Goal: Task Accomplishment & Management: Use online tool/utility

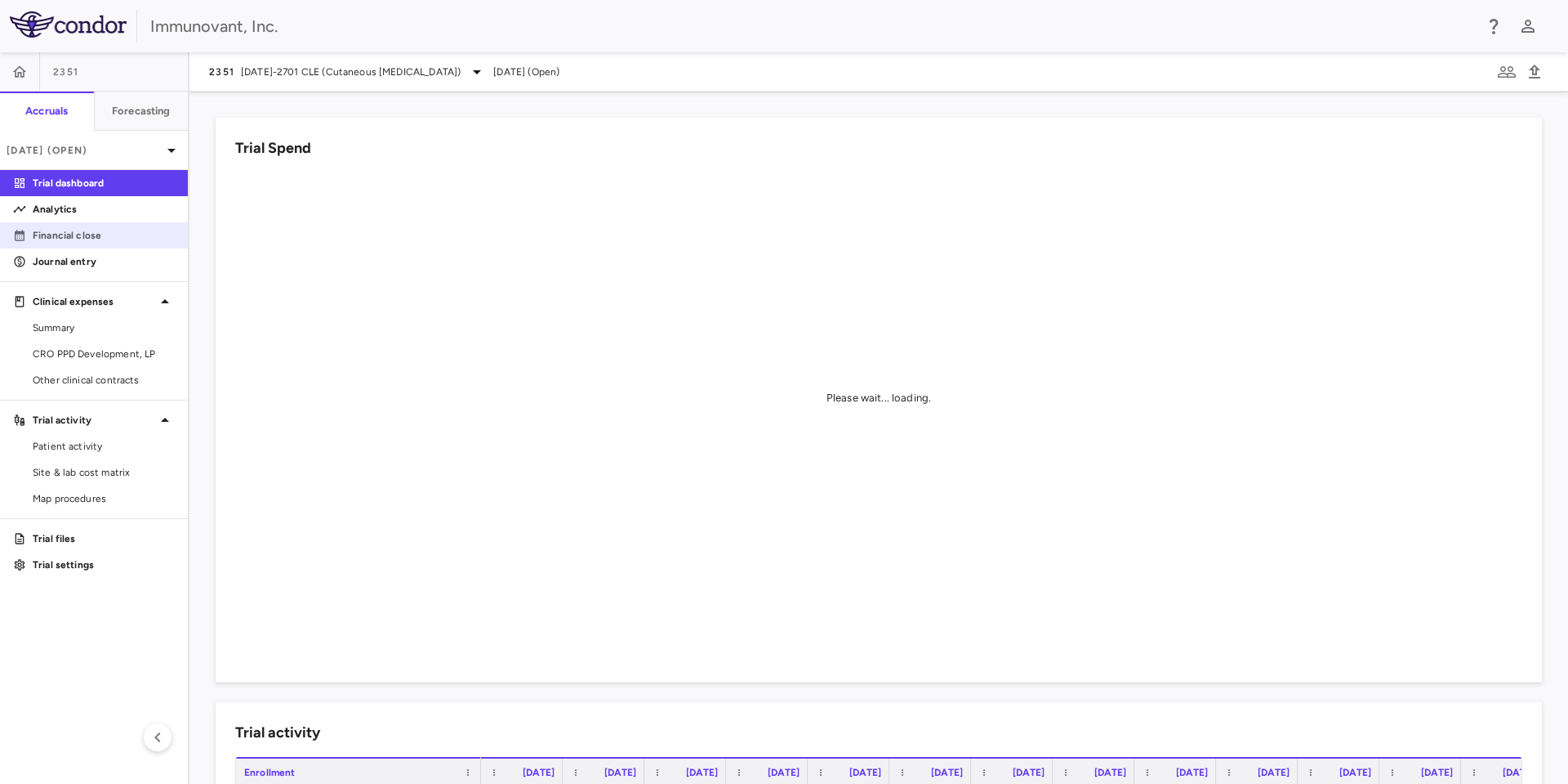
click at [65, 234] on p "Financial close" at bounding box center [104, 236] width 142 height 15
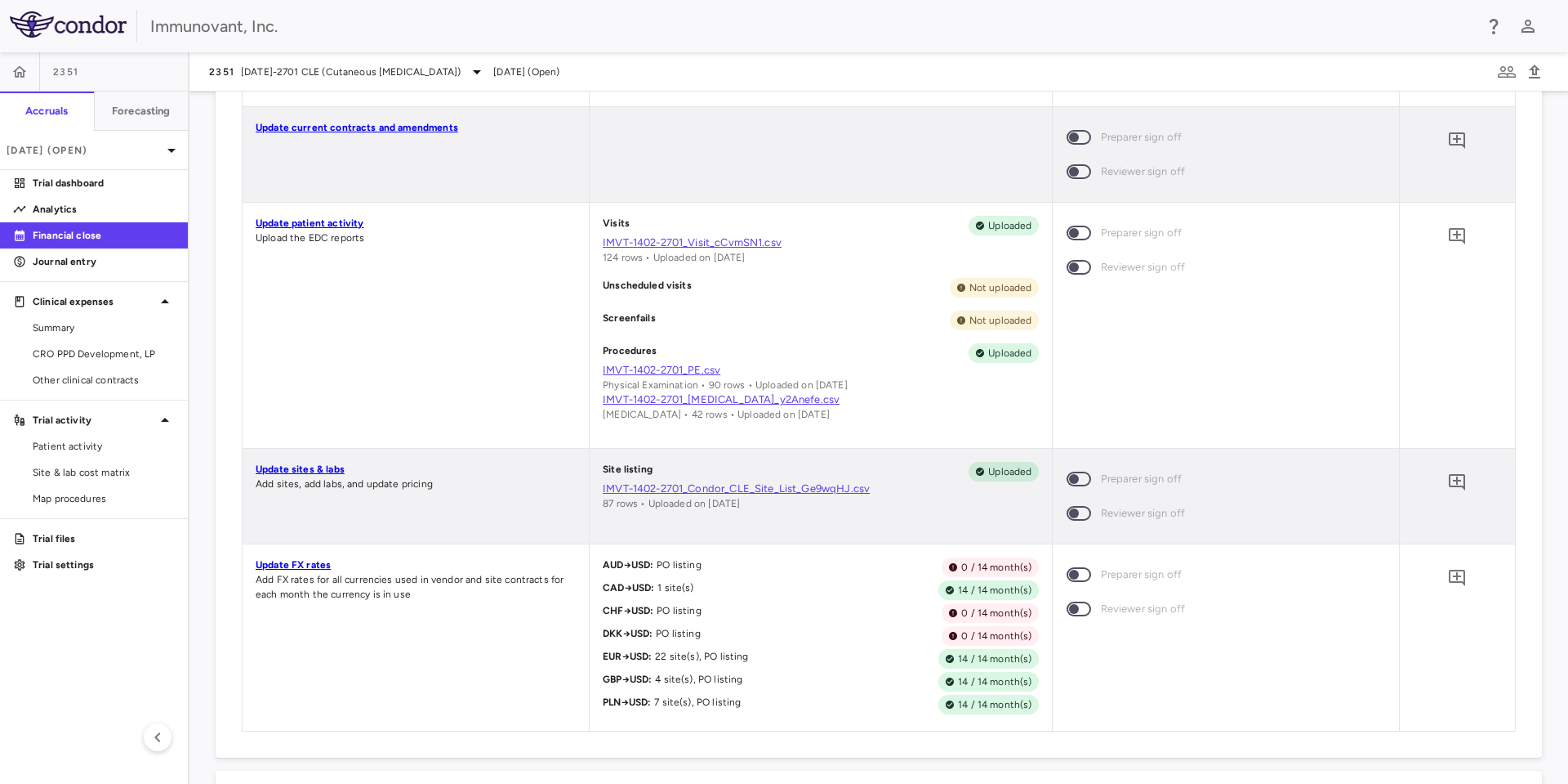
scroll to position [1348, 0]
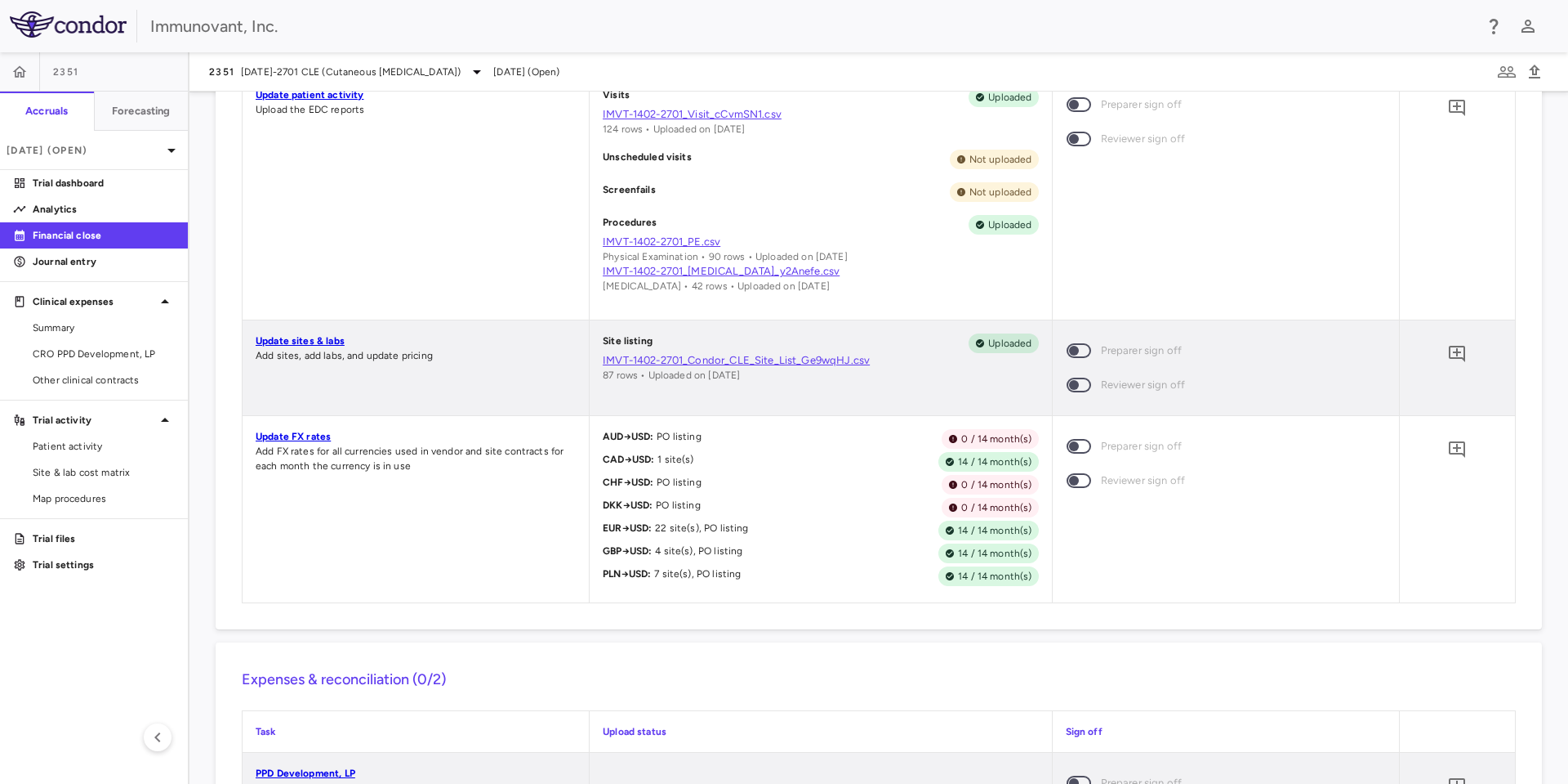
click at [296, 339] on link "Update sites & labs" at bounding box center [300, 341] width 89 height 12
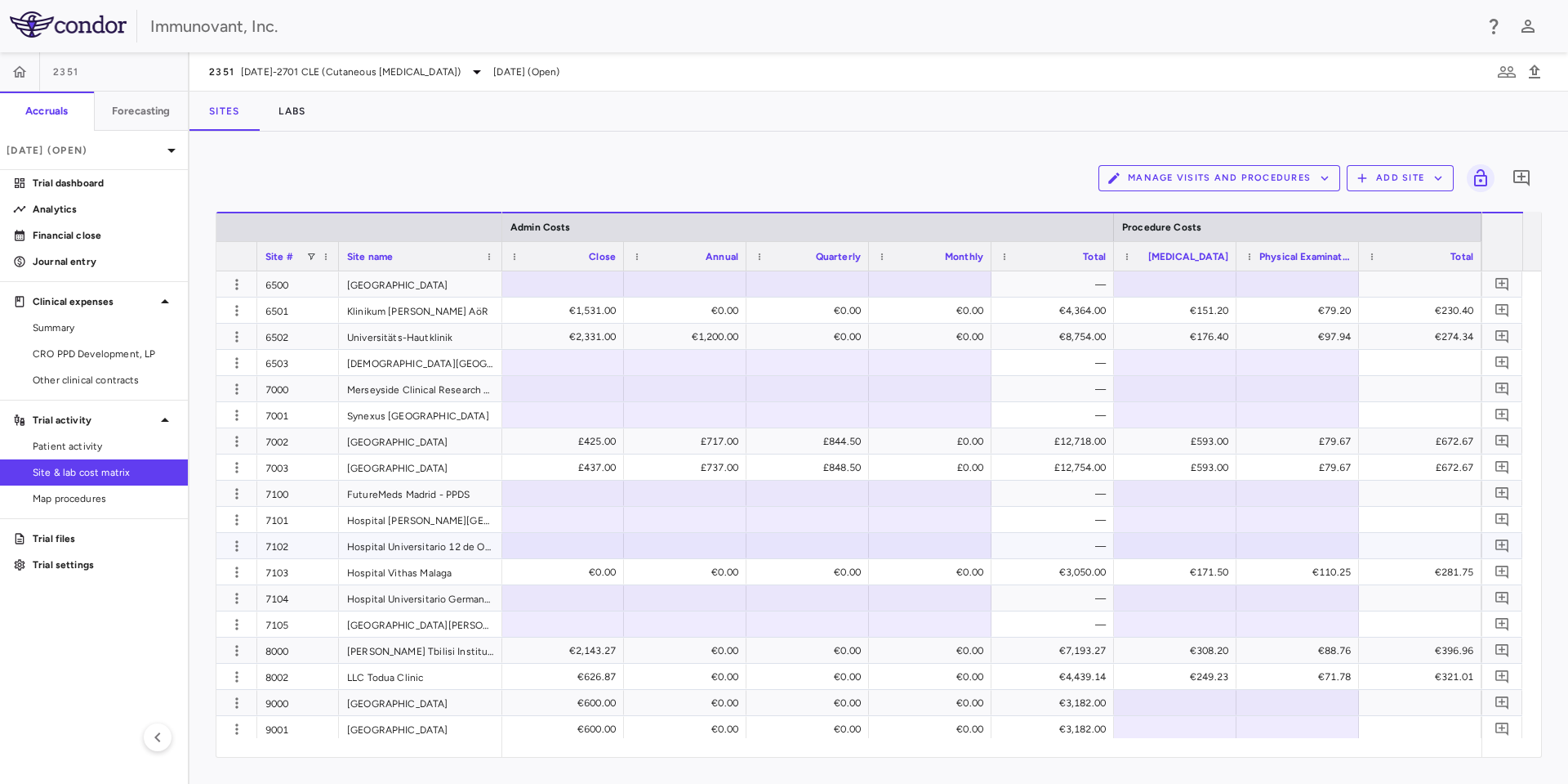
click at [525, 544] on div at bounding box center [563, 545] width 106 height 24
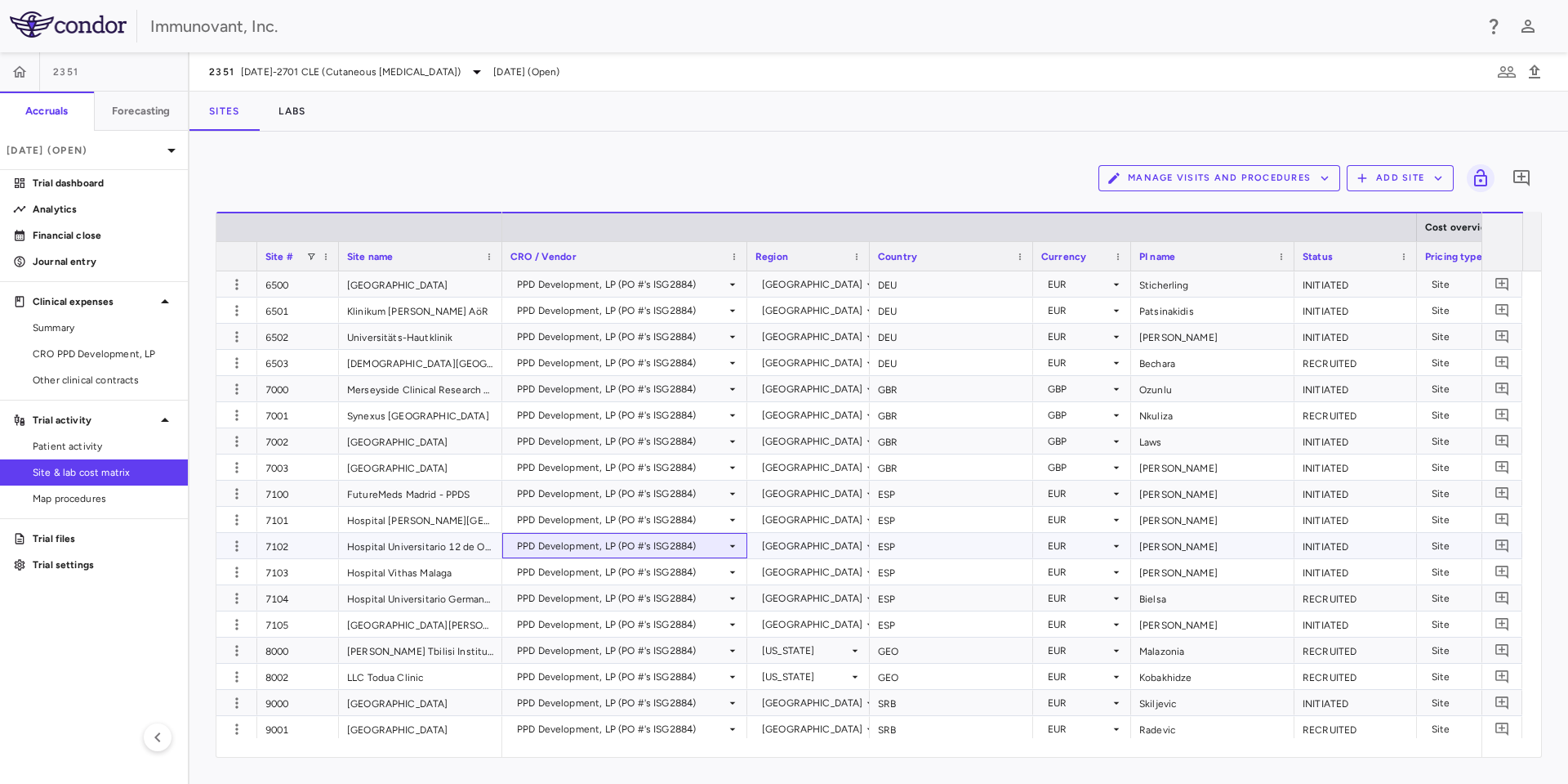
click at [724, 546] on div "PPD Development, LP (PO #'s ISG2884)" at bounding box center [621, 546] width 209 height 26
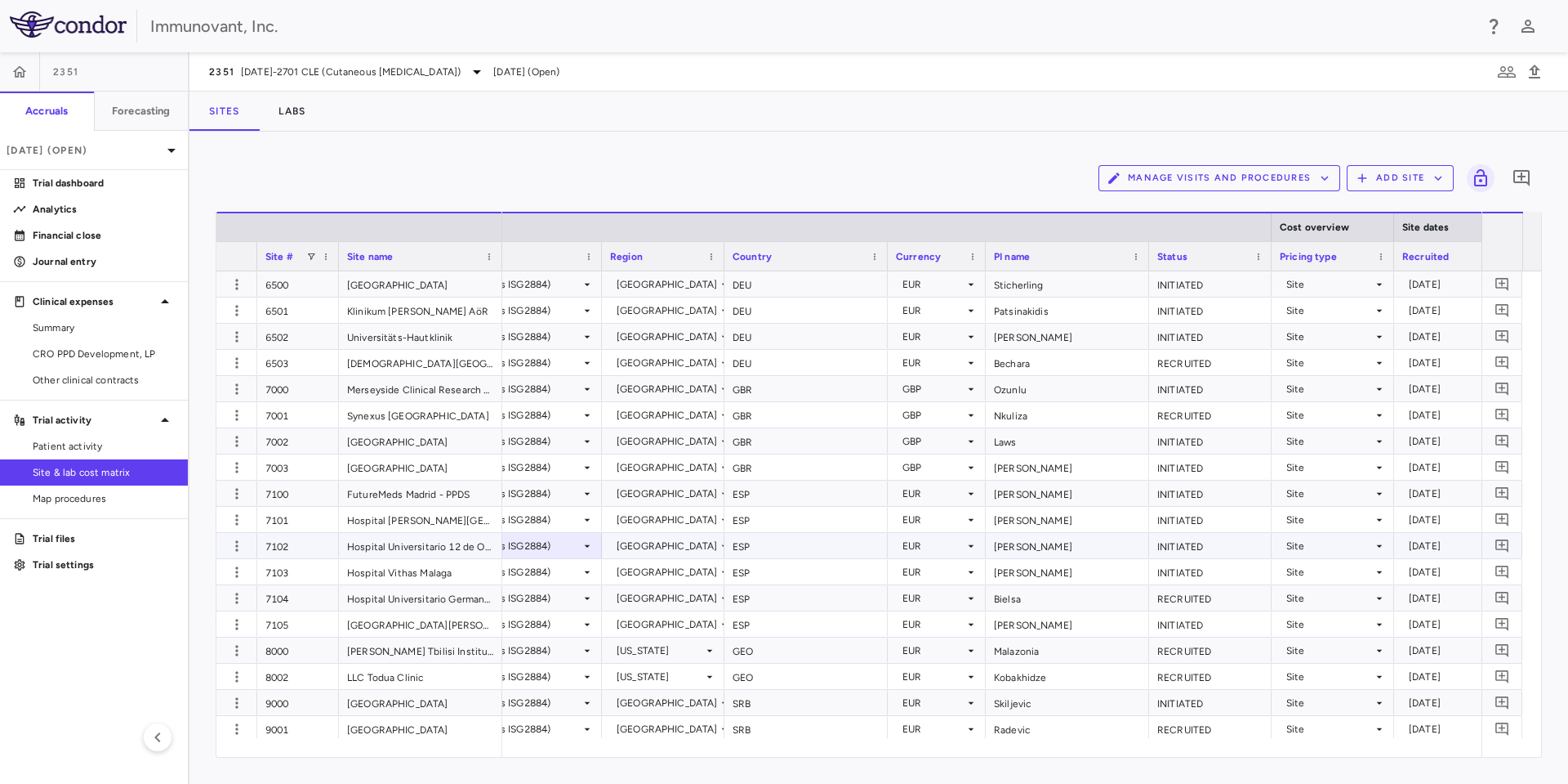
scroll to position [0, 446]
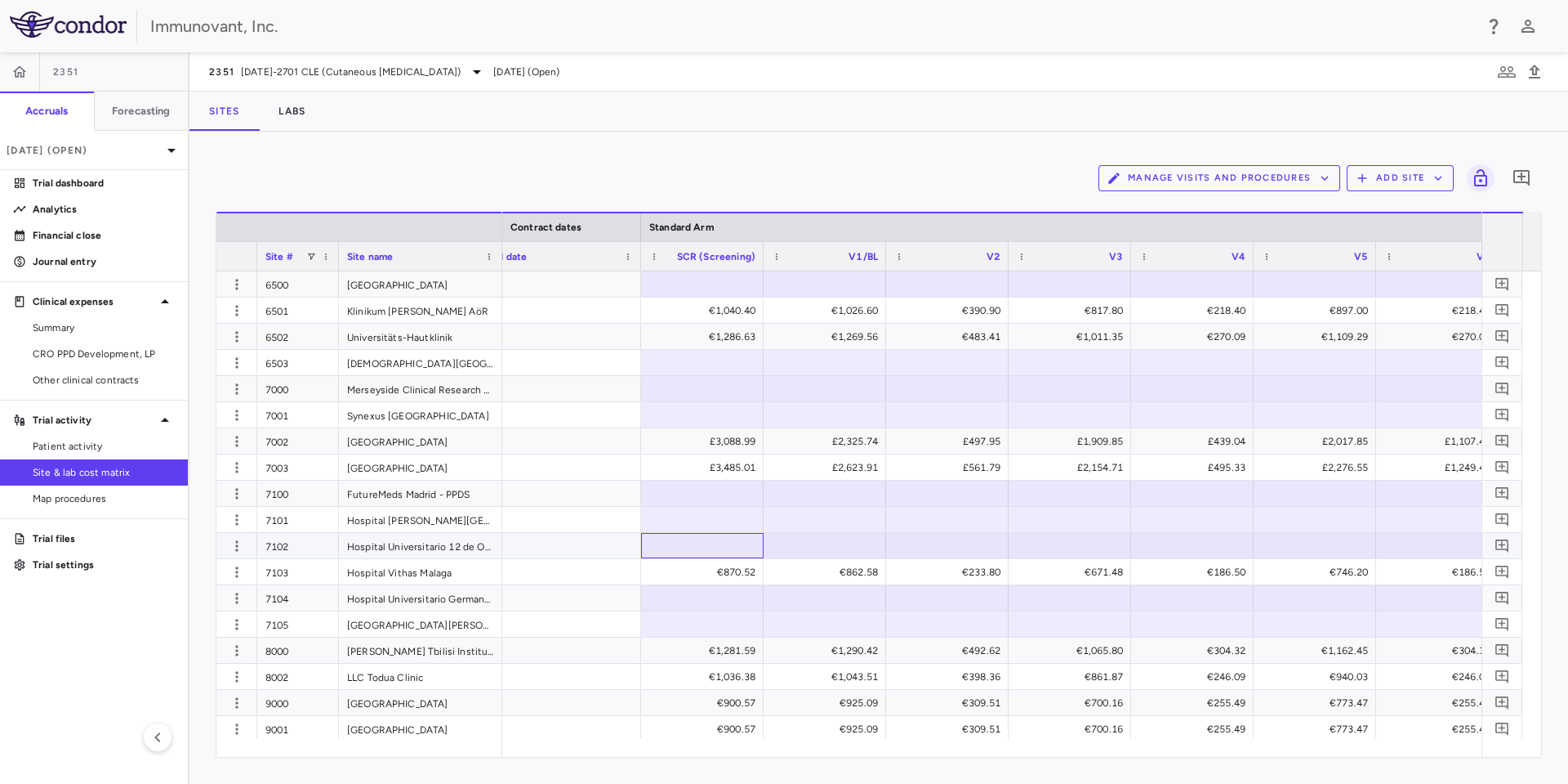
click at [724, 546] on div at bounding box center [703, 545] width 106 height 24
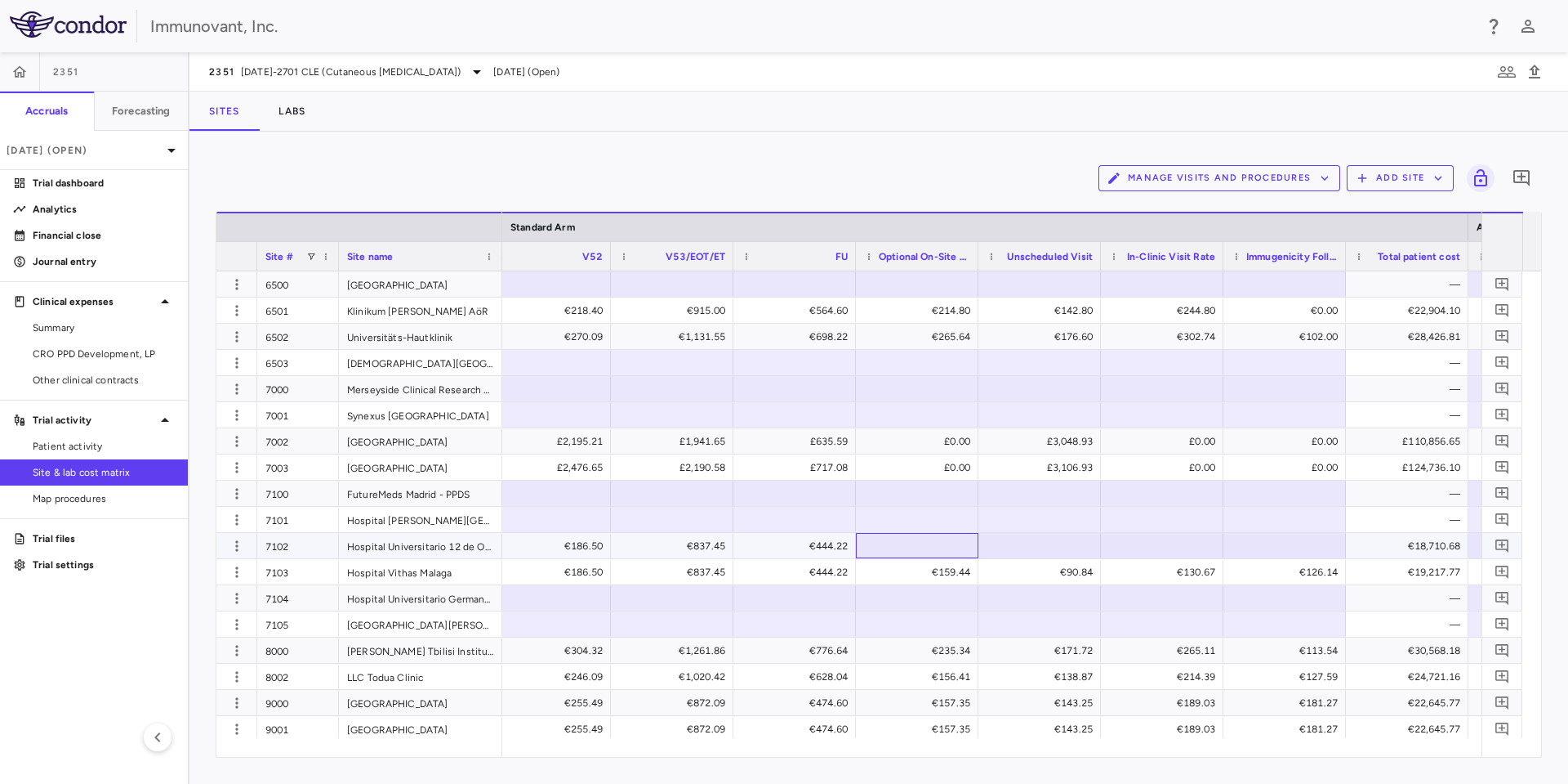
click at [910, 544] on div at bounding box center [917, 545] width 106 height 24
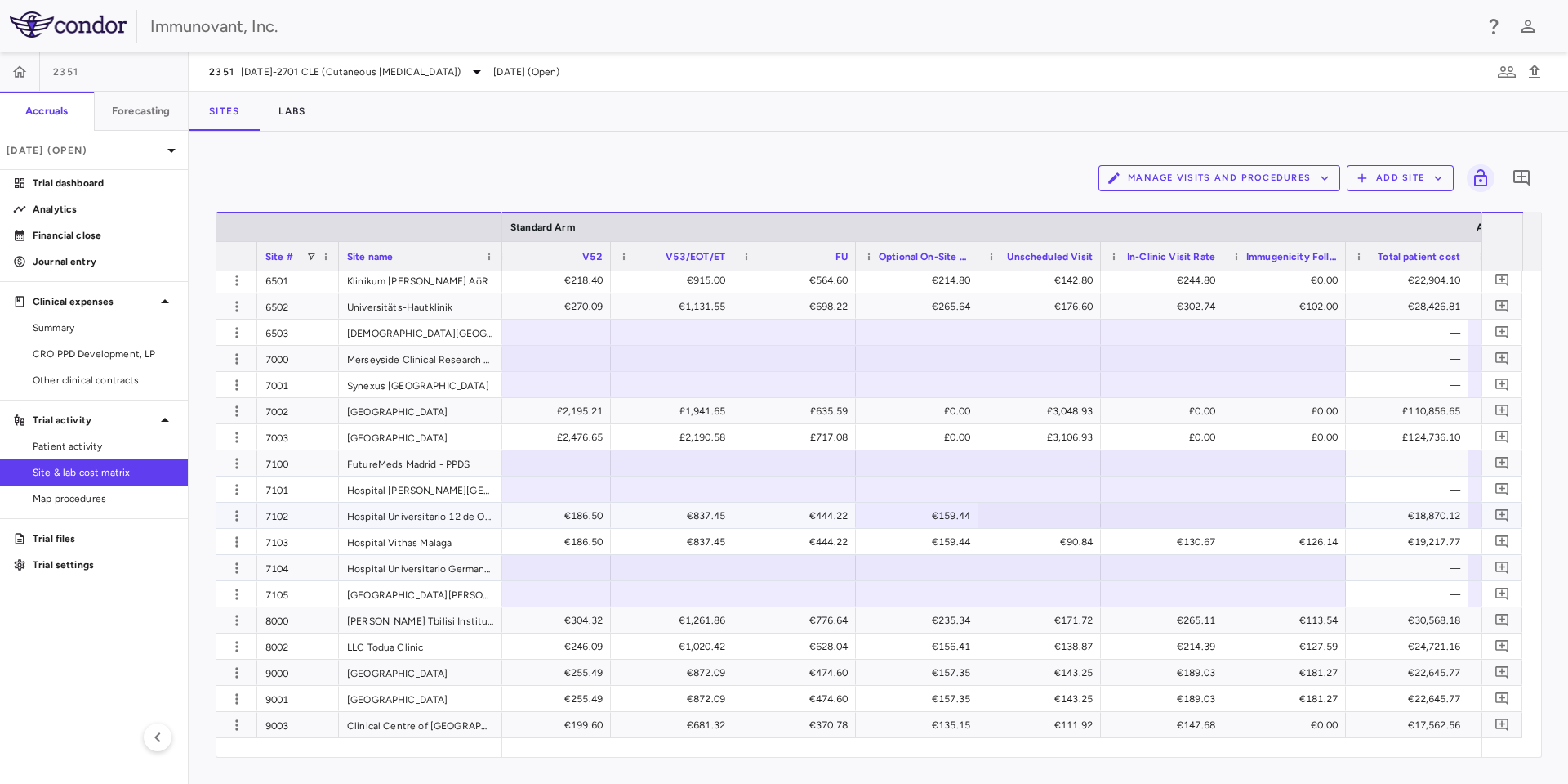
click at [1027, 512] on div at bounding box center [1040, 515] width 106 height 24
click at [1178, 528] on div "€130.67" at bounding box center [1165, 542] width 100 height 26
click at [1180, 509] on div at bounding box center [1162, 515] width 106 height 24
paste input "******"
type input "******"
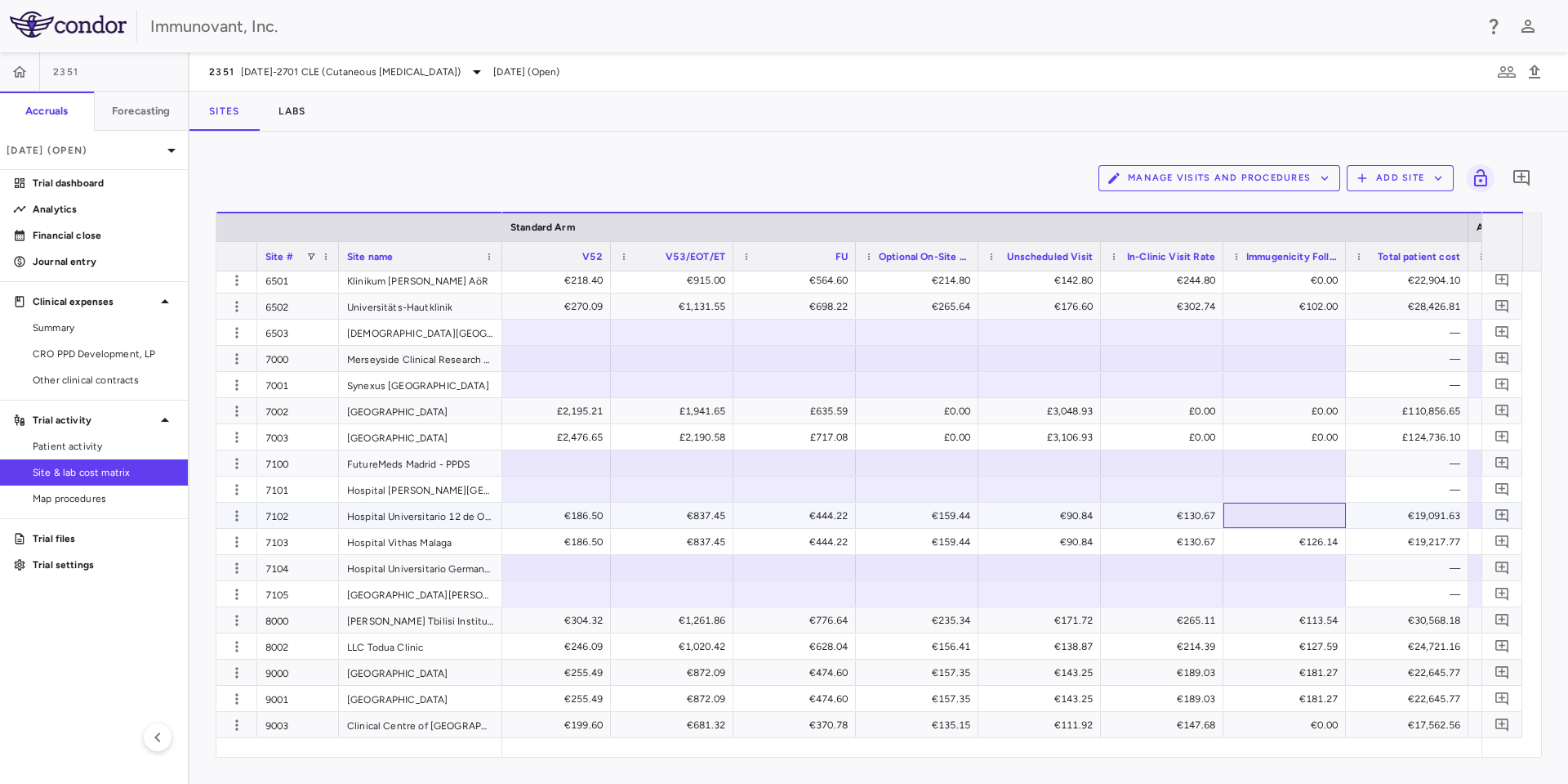
click at [1258, 518] on div at bounding box center [1284, 515] width 106 height 24
click at [1313, 569] on div at bounding box center [1284, 567] width 106 height 24
click at [1362, 519] on div "€19,219.22" at bounding box center [1410, 516] width 100 height 26
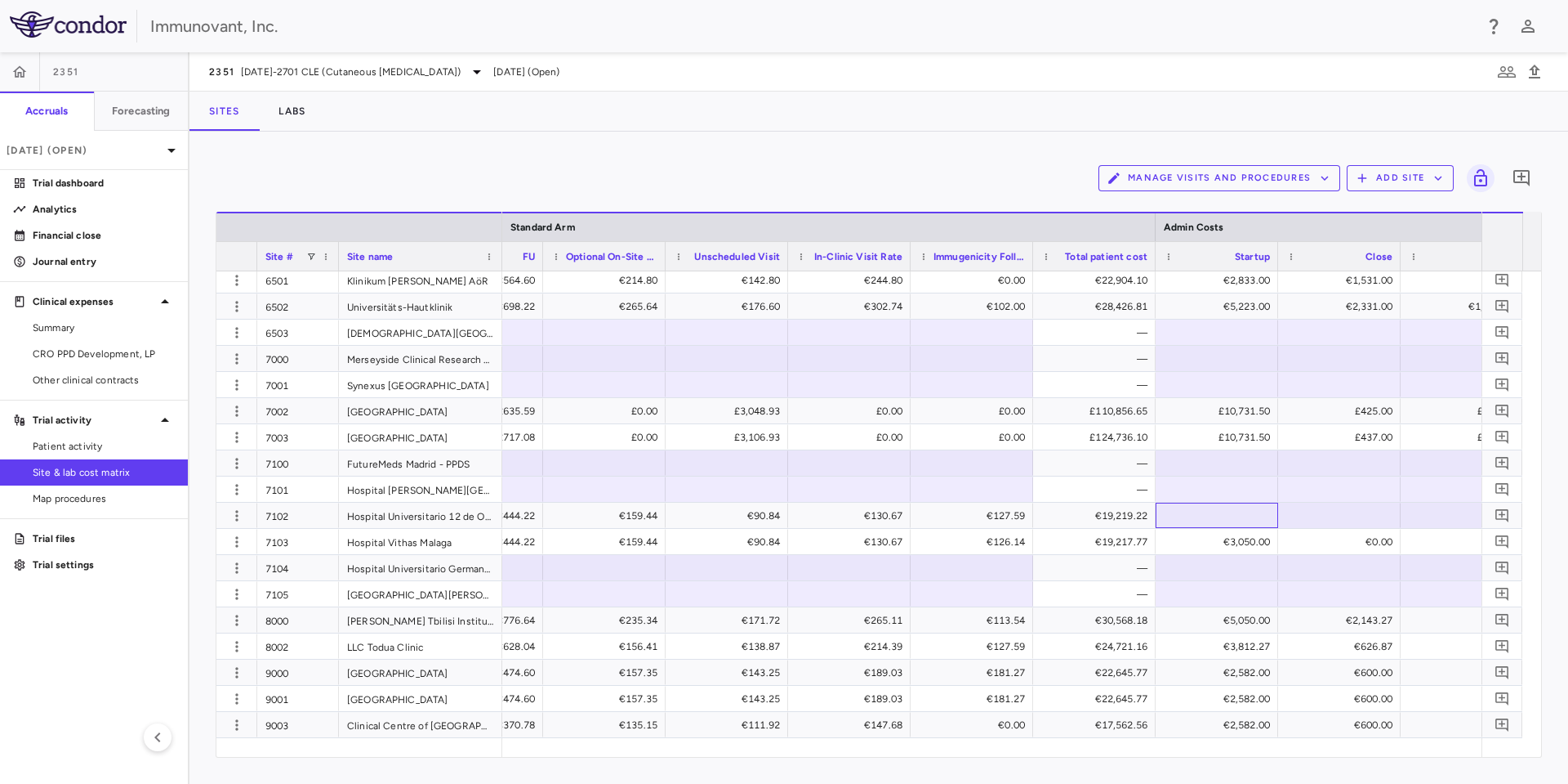
scroll to position [0, 8568]
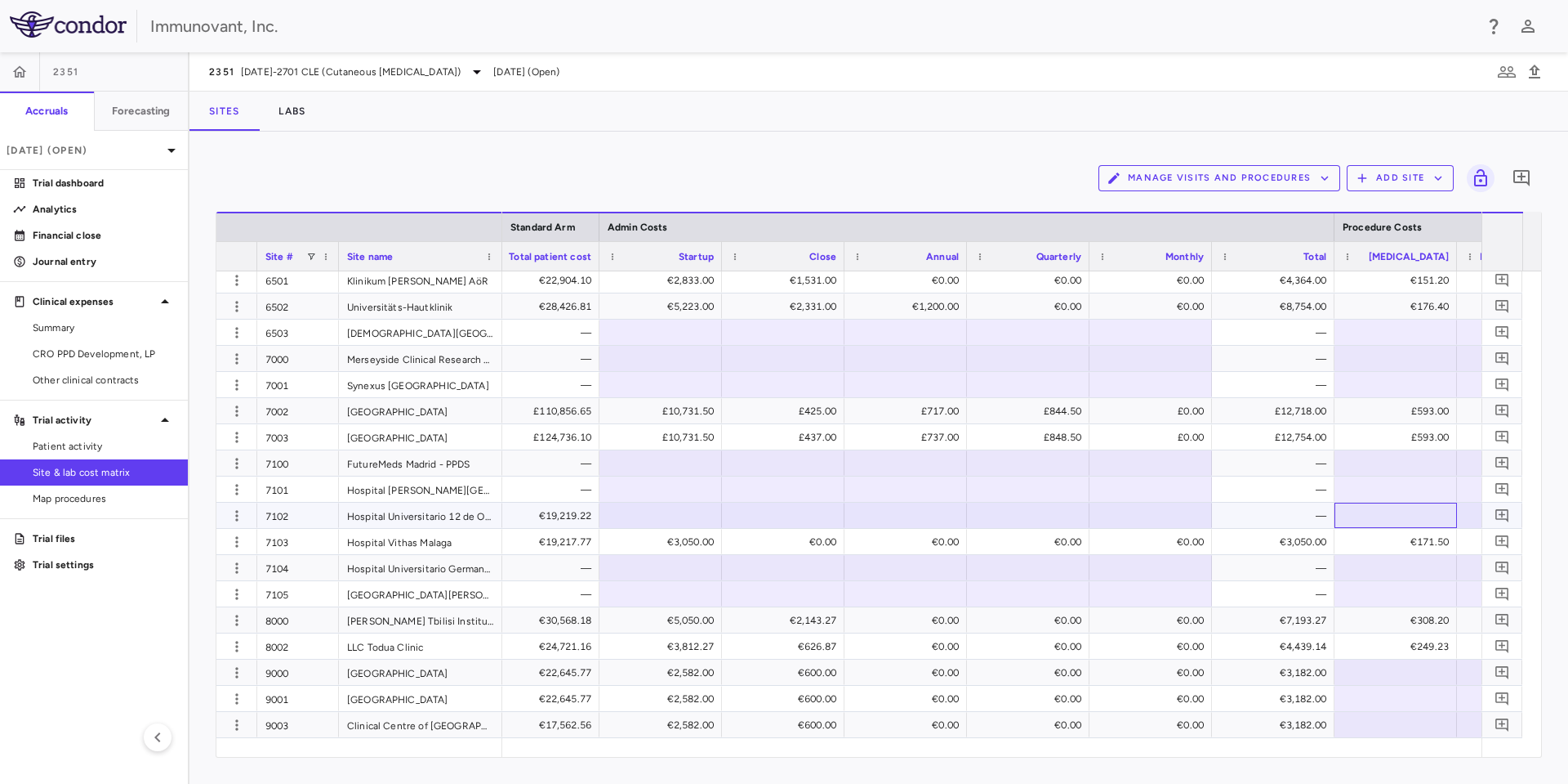
click at [1381, 519] on div at bounding box center [1395, 515] width 106 height 24
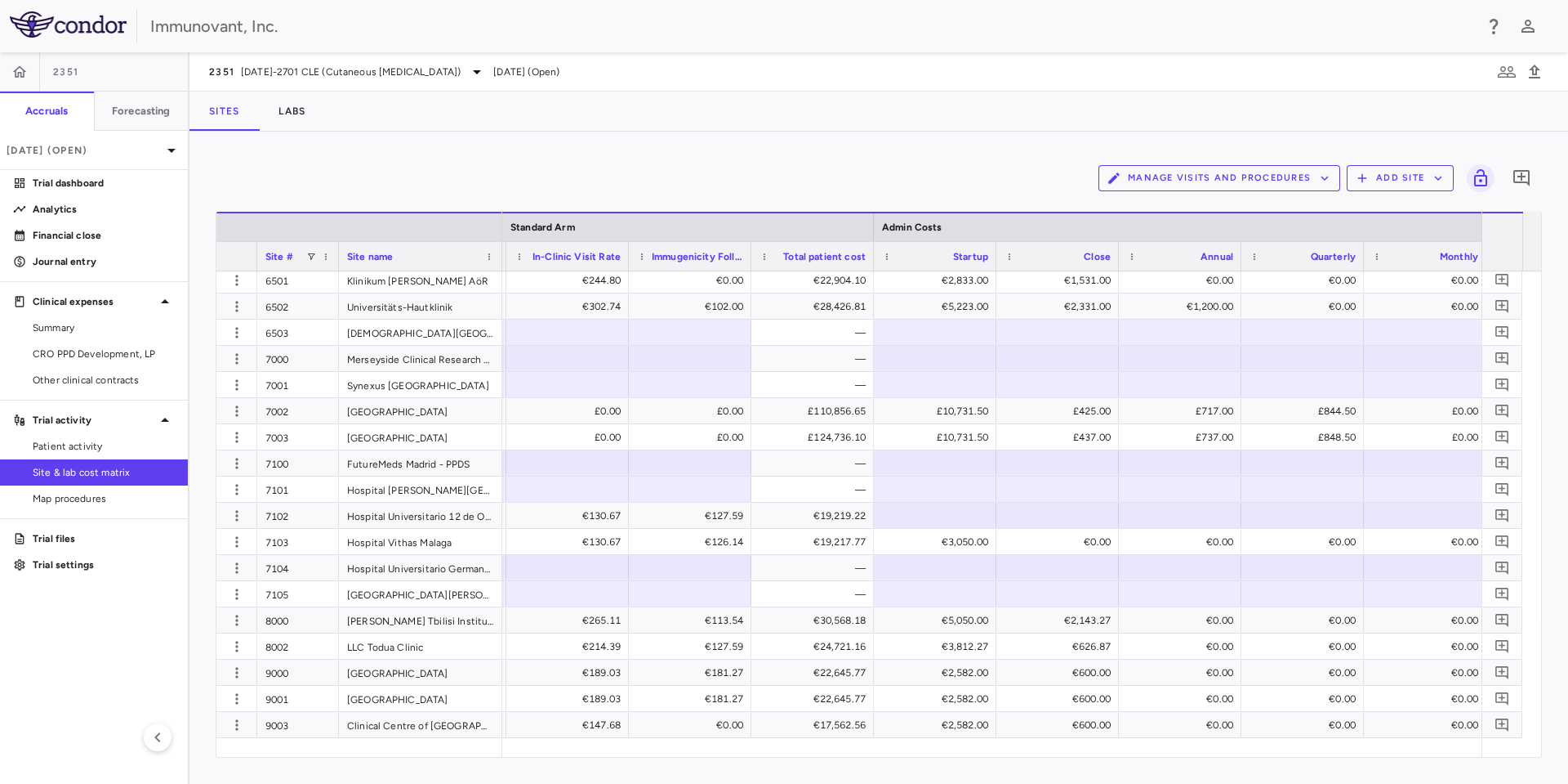
scroll to position [0, 8742]
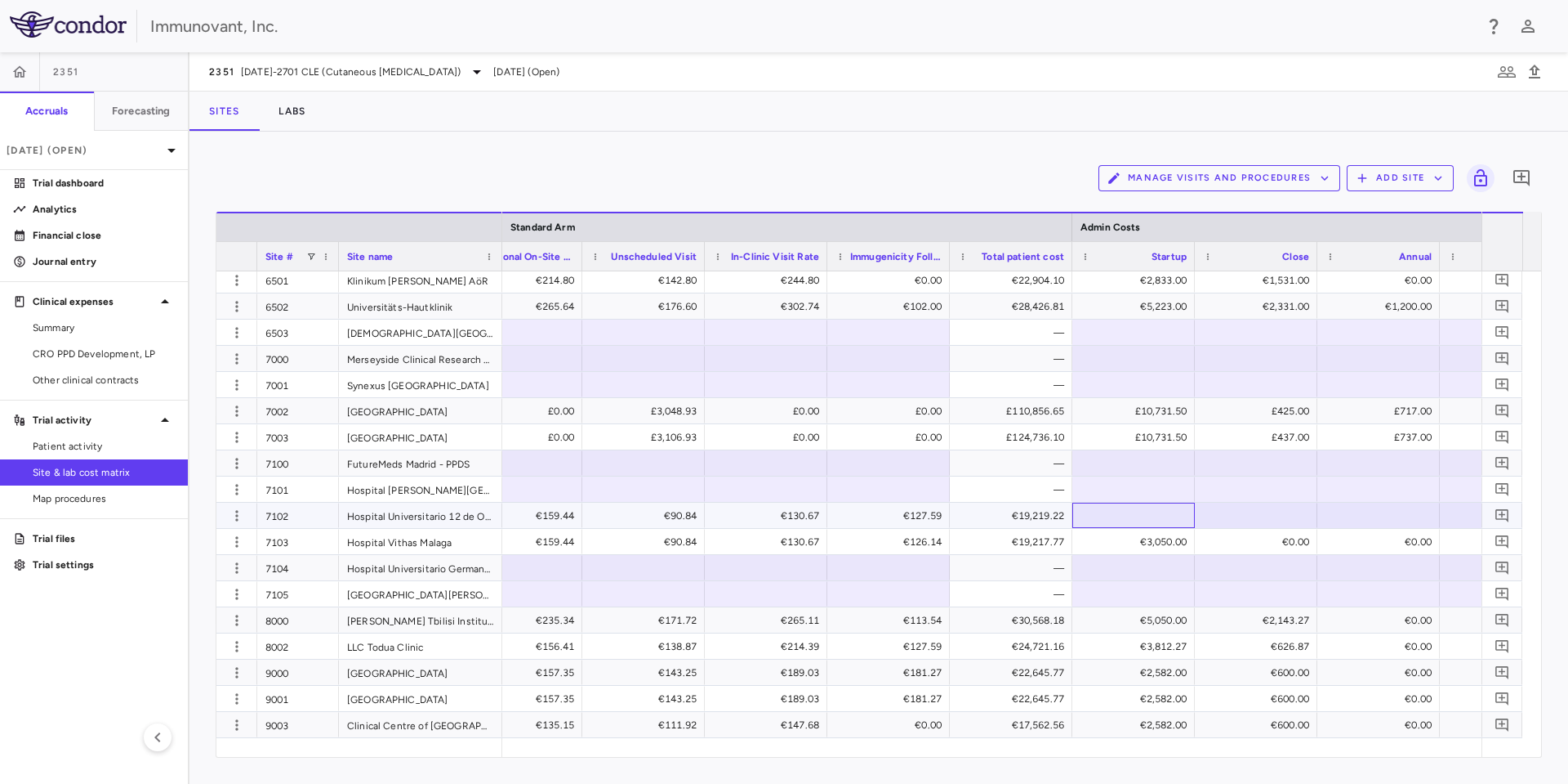
click at [1146, 517] on div at bounding box center [1133, 515] width 106 height 24
type input "*"
click at [1253, 514] on div at bounding box center [1256, 515] width 106 height 24
type input "*"
click at [1356, 516] on div at bounding box center [1379, 515] width 106 height 24
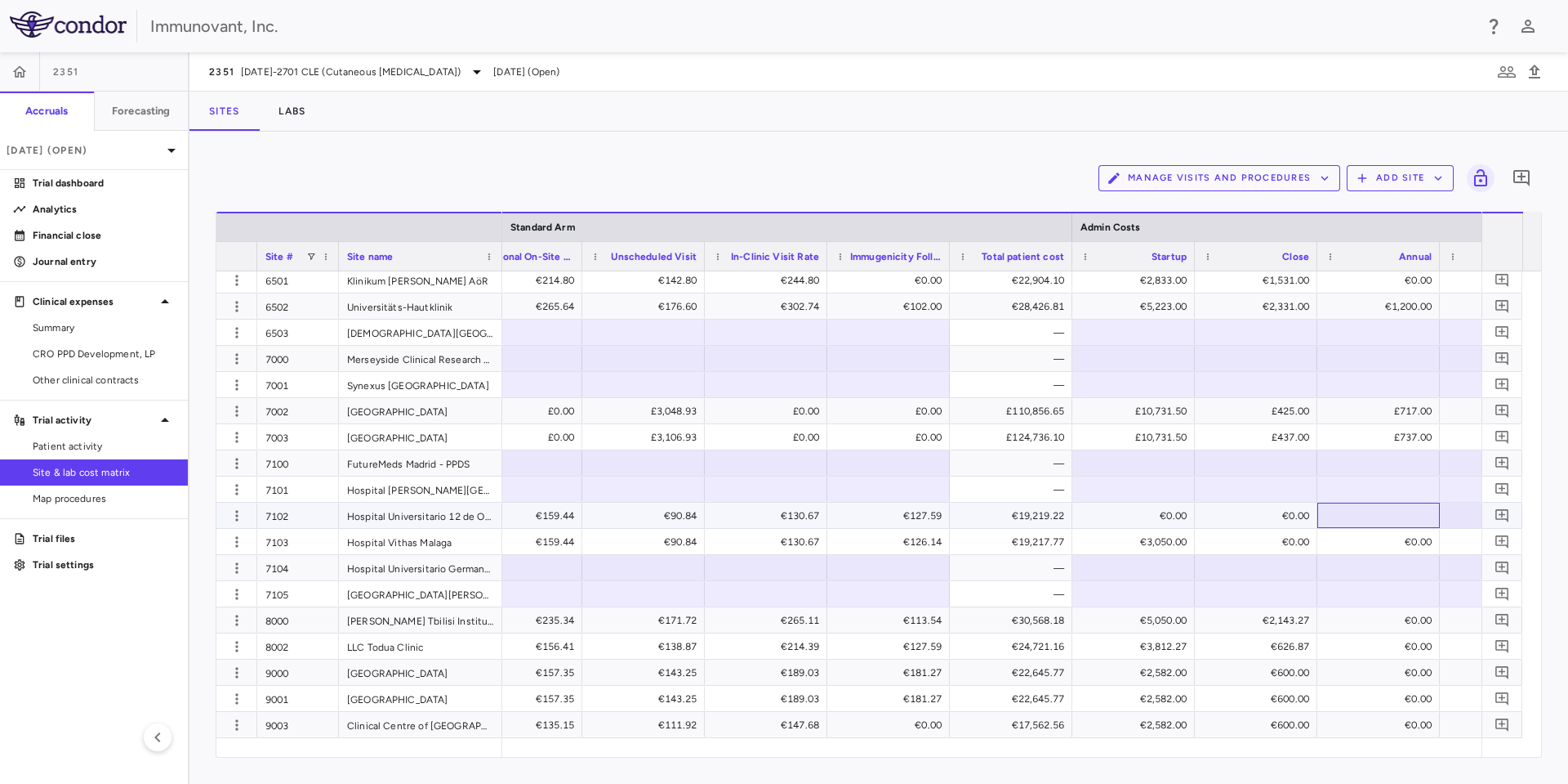
click at [1359, 519] on div at bounding box center [1379, 515] width 106 height 24
type input "*"
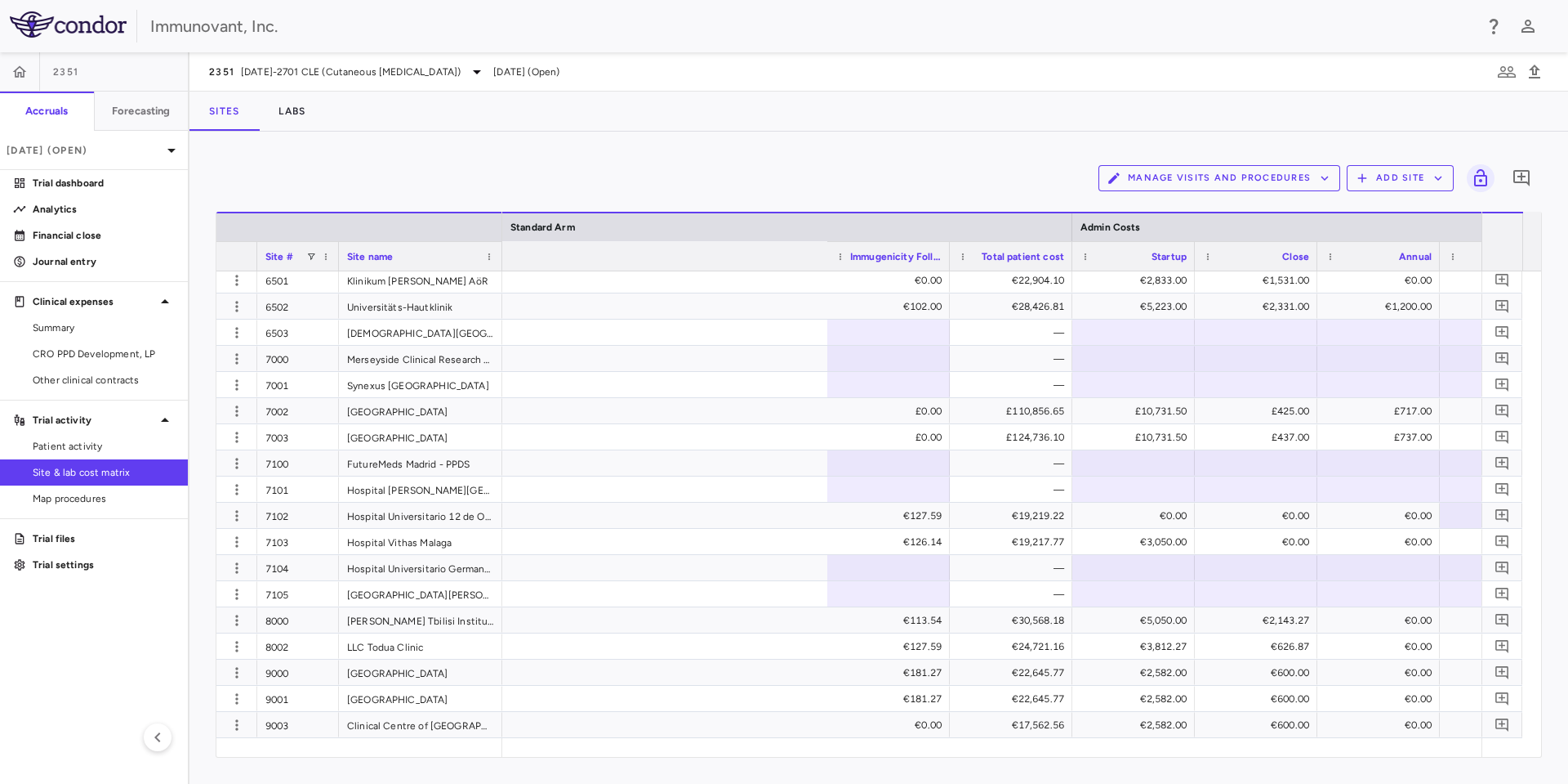
scroll to position [0, 9229]
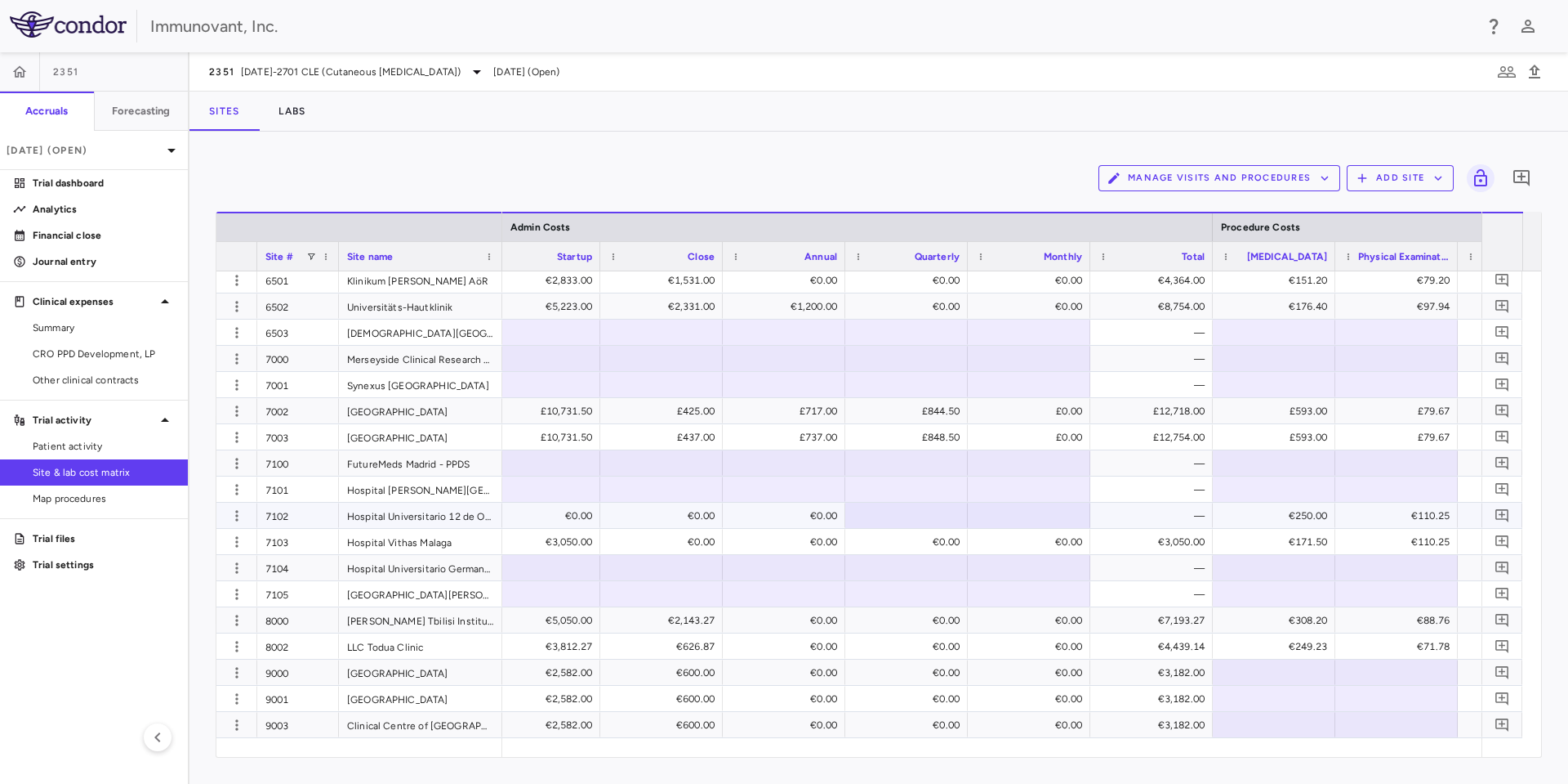
click at [901, 505] on div at bounding box center [907, 515] width 106 height 24
type input "*"
click at [1032, 519] on div at bounding box center [1029, 515] width 106 height 24
type input "*"
click at [1131, 496] on div "—" at bounding box center [1155, 490] width 100 height 26
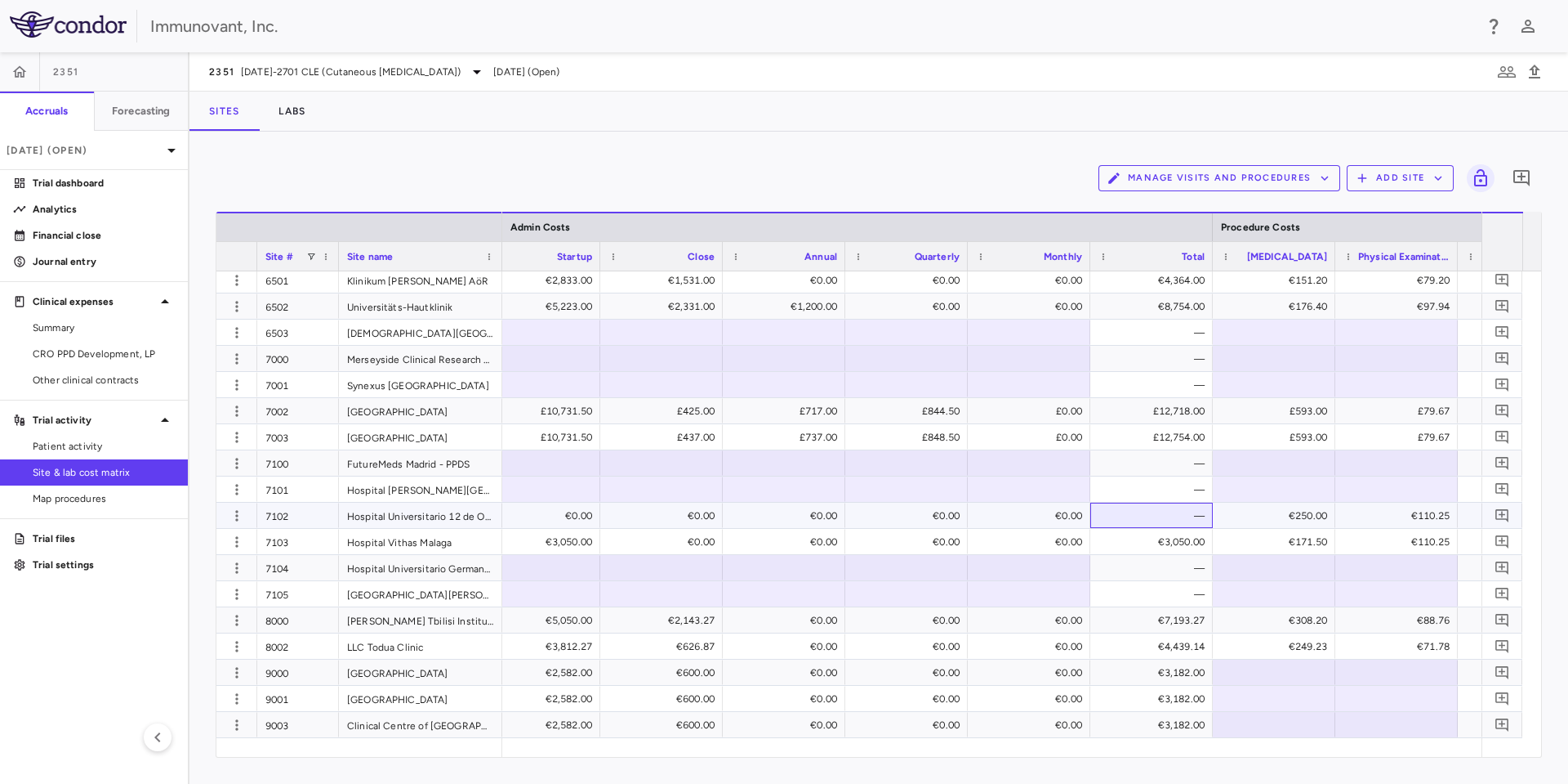
click at [1145, 509] on div "—" at bounding box center [1155, 516] width 100 height 26
click at [1121, 493] on div "—" at bounding box center [1155, 490] width 100 height 26
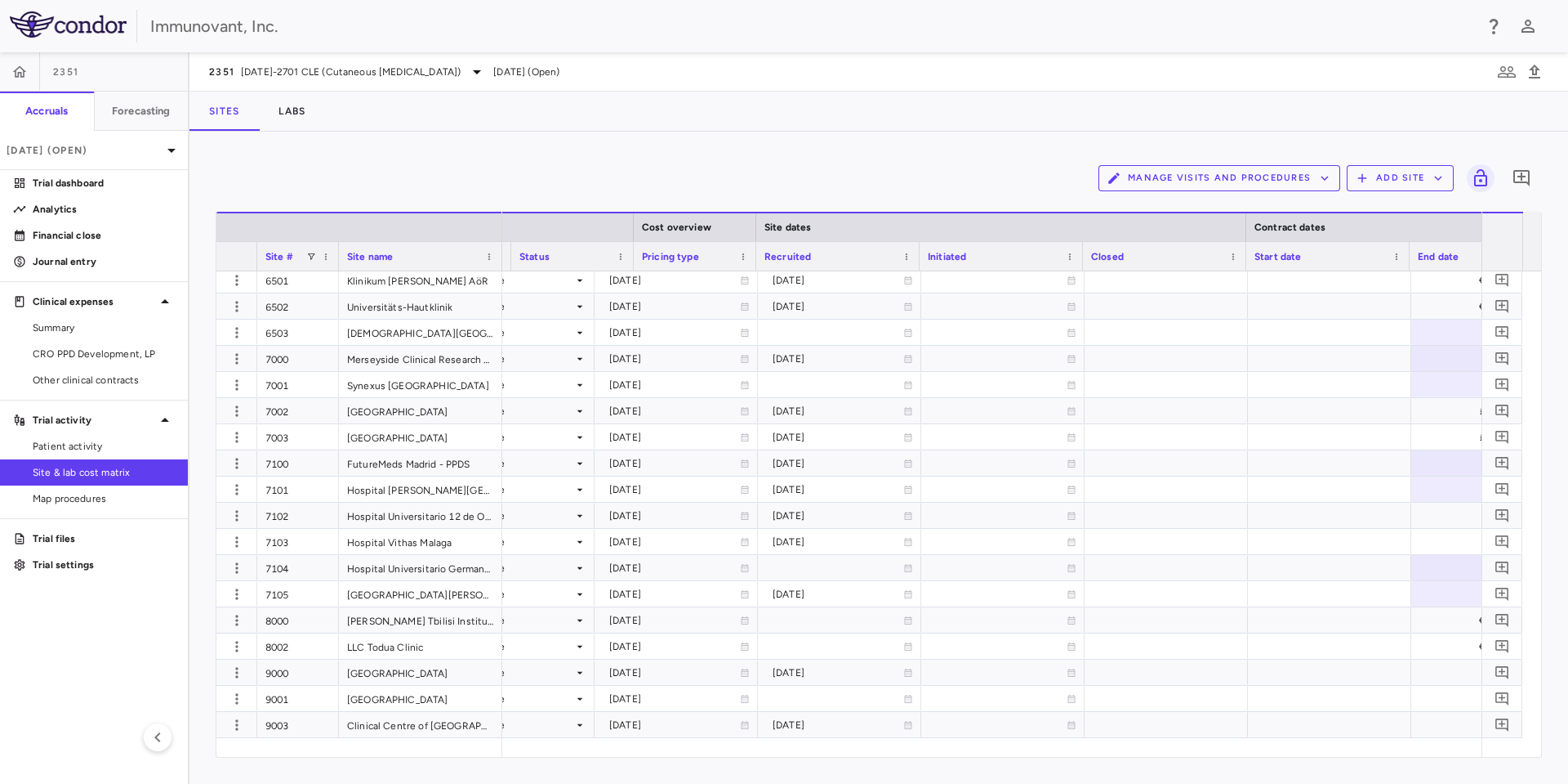
scroll to position [0, 945]
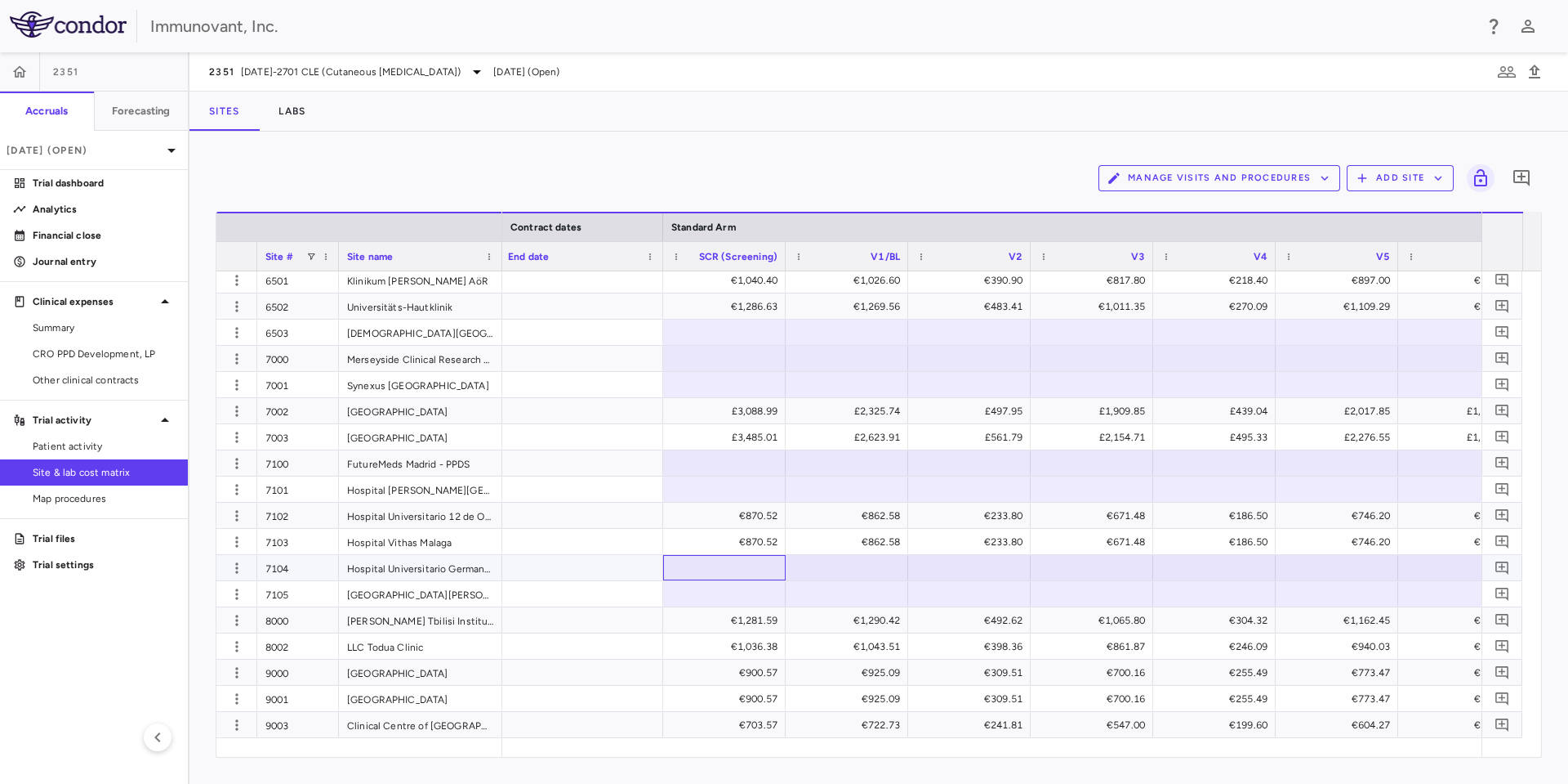
click at [720, 569] on div at bounding box center [724, 567] width 106 height 24
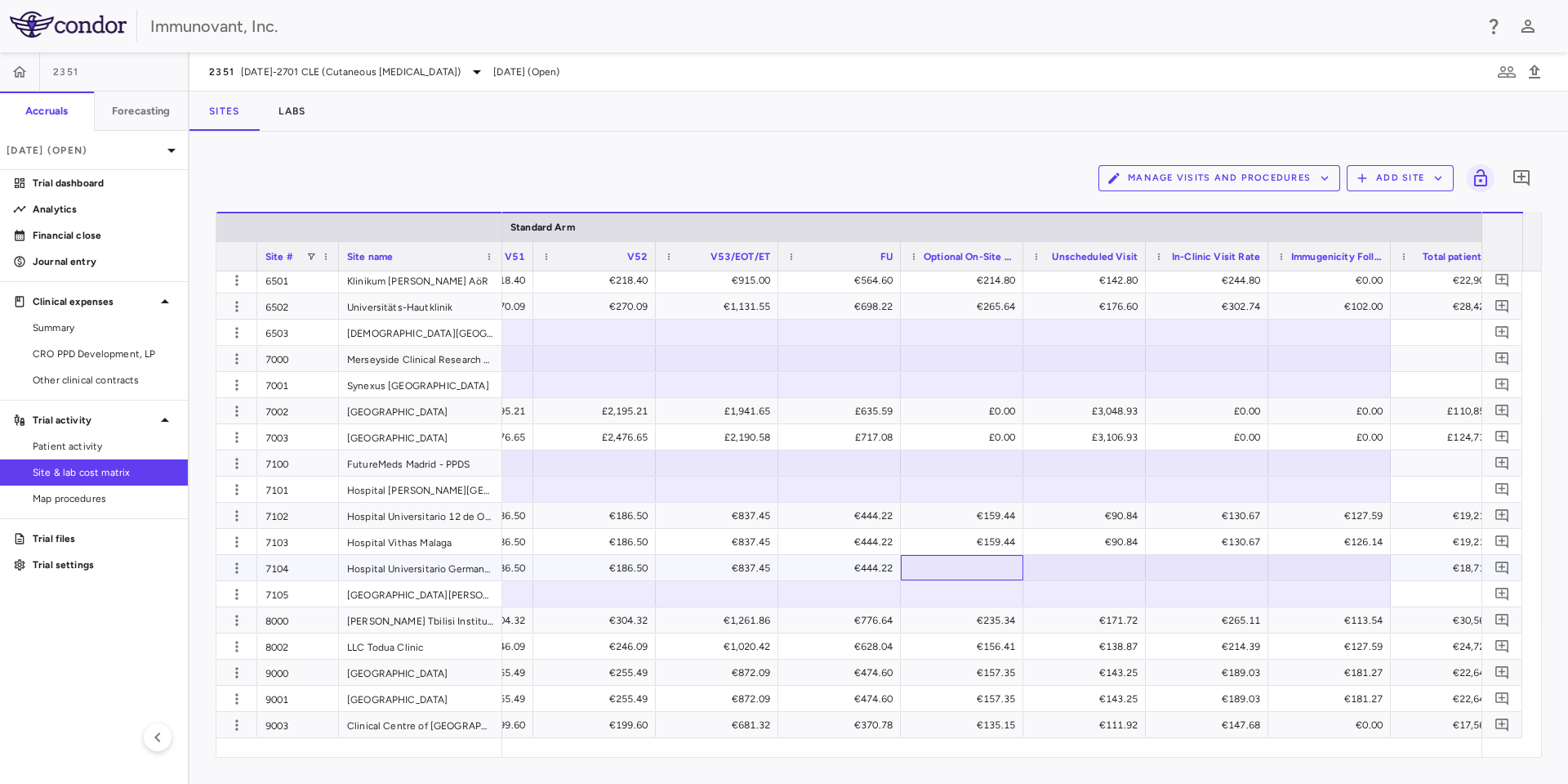
click at [974, 573] on div at bounding box center [962, 567] width 106 height 24
click at [1075, 571] on div at bounding box center [1084, 567] width 106 height 24
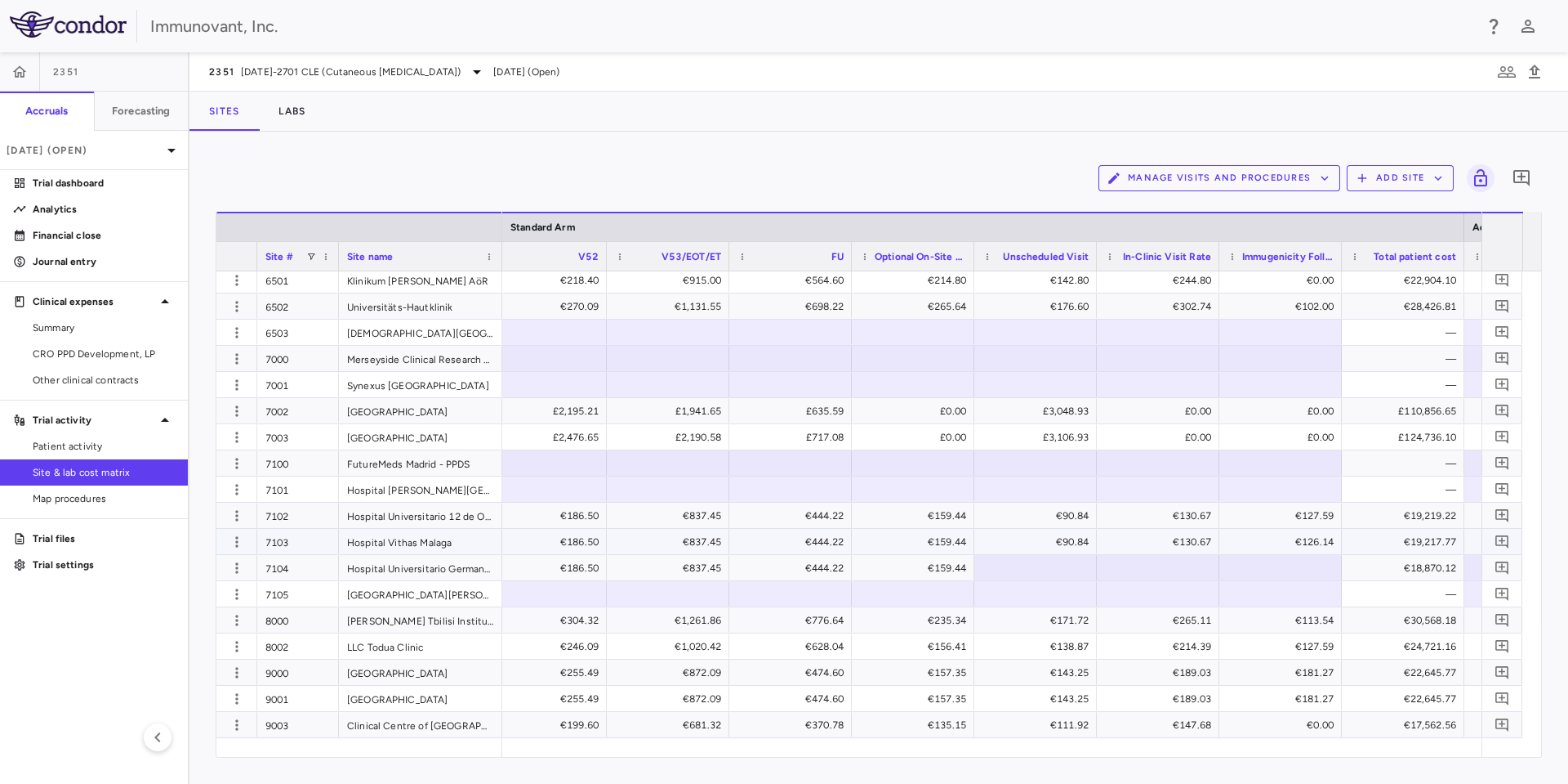
click at [1061, 552] on div "€90.84" at bounding box center [1039, 542] width 100 height 26
click at [1072, 571] on div at bounding box center [1036, 567] width 106 height 24
click at [1122, 563] on div at bounding box center [1158, 567] width 106 height 24
click at [1152, 566] on div at bounding box center [1158, 567] width 106 height 24
click at [1282, 569] on div at bounding box center [1280, 567] width 106 height 24
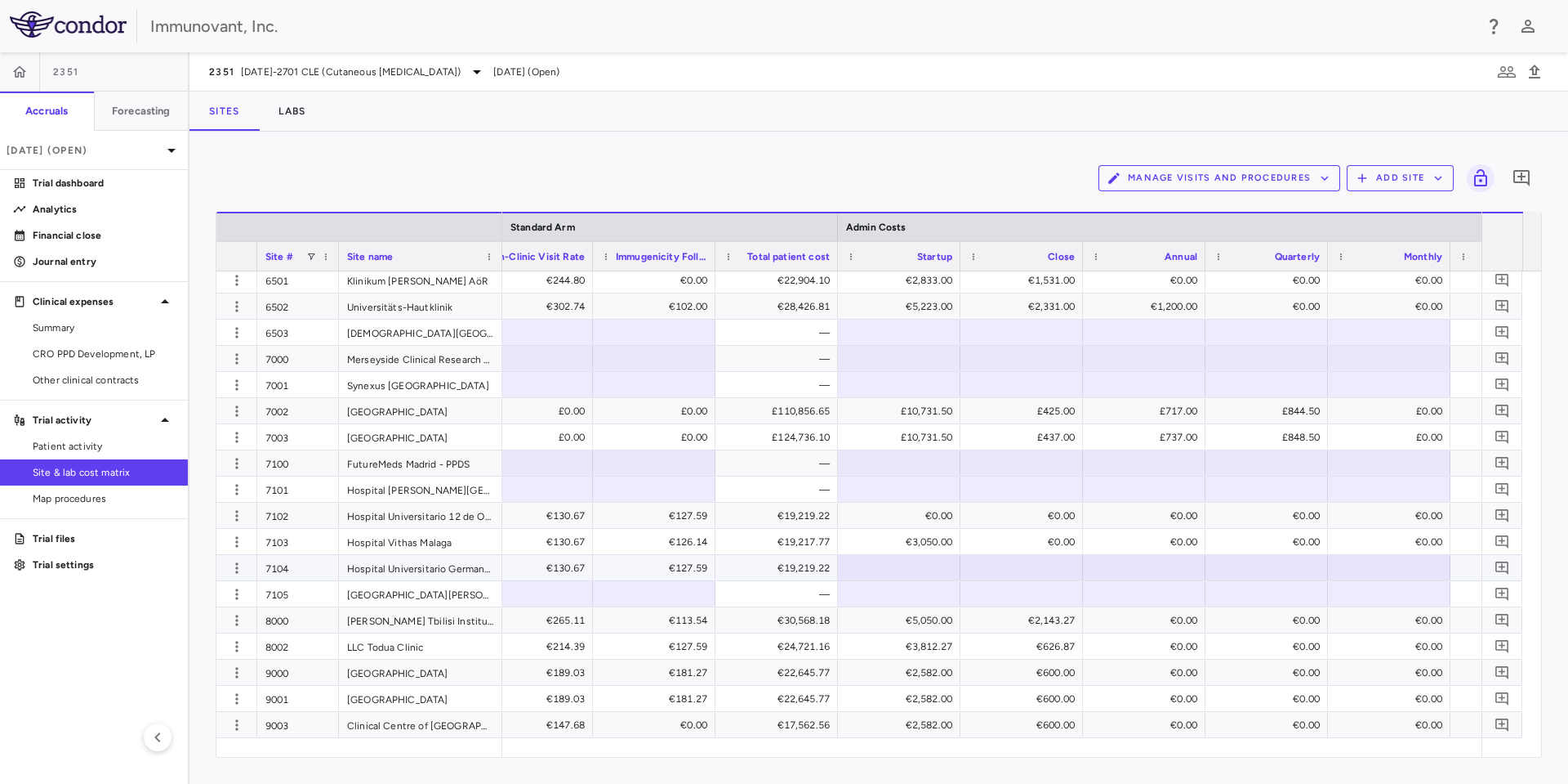
click at [886, 568] on div at bounding box center [899, 567] width 106 height 24
type input "****"
click at [912, 572] on div at bounding box center [899, 567] width 106 height 24
type input "****"
click at [956, 587] on div at bounding box center [899, 594] width 122 height 26
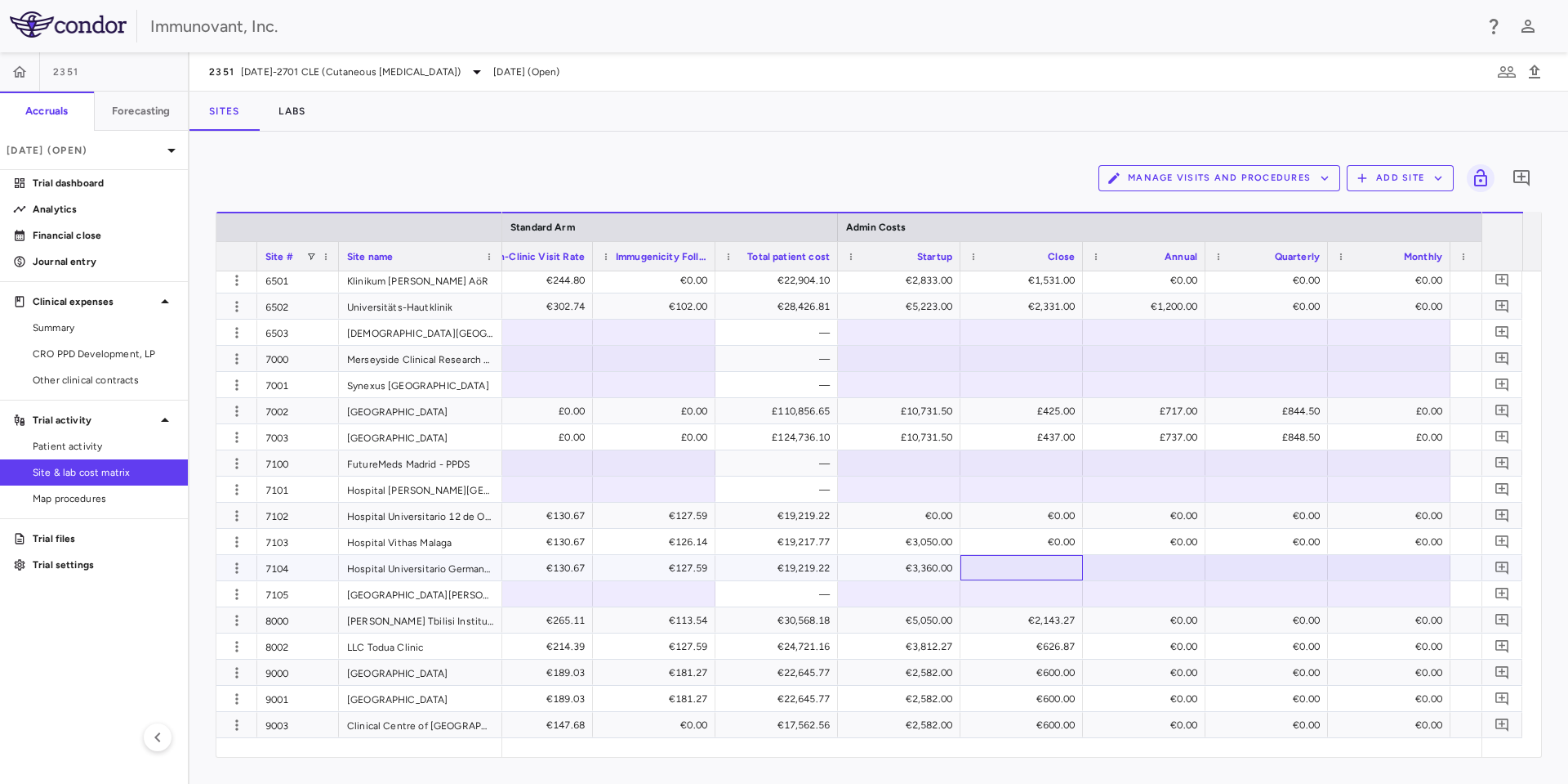
click at [1003, 568] on div at bounding box center [1022, 567] width 106 height 24
type input "*"
click at [1148, 566] on div at bounding box center [1144, 567] width 106 height 24
type input "*"
click at [1242, 570] on div at bounding box center [1266, 567] width 106 height 24
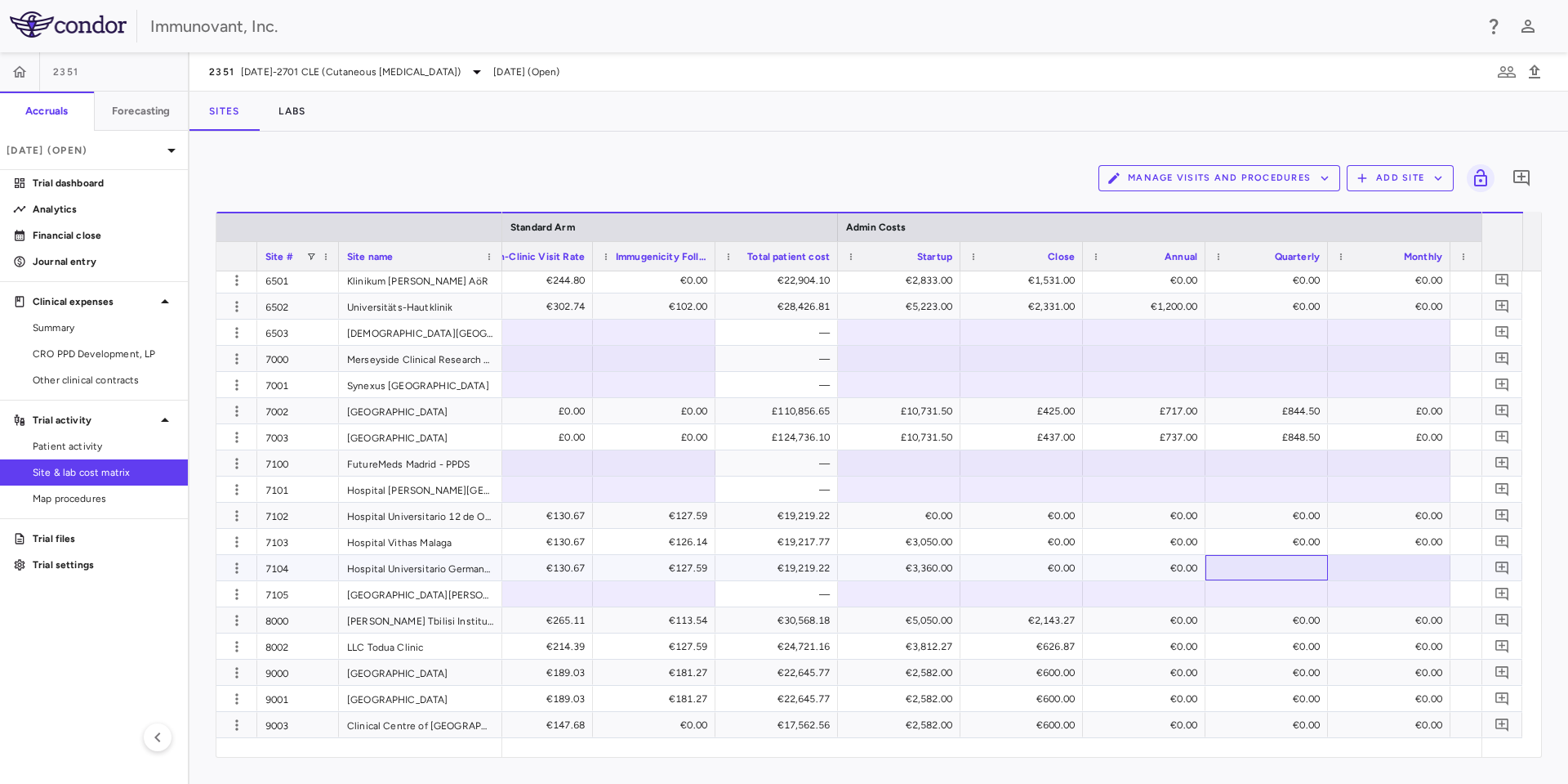
click at [1242, 571] on div at bounding box center [1266, 567] width 106 height 24
type input "*"
drag, startPoint x: 1262, startPoint y: 599, endPoint x: 1268, endPoint y: 571, distance: 28.6
click at [1268, 570] on div "€0.00" at bounding box center [1270, 568] width 100 height 26
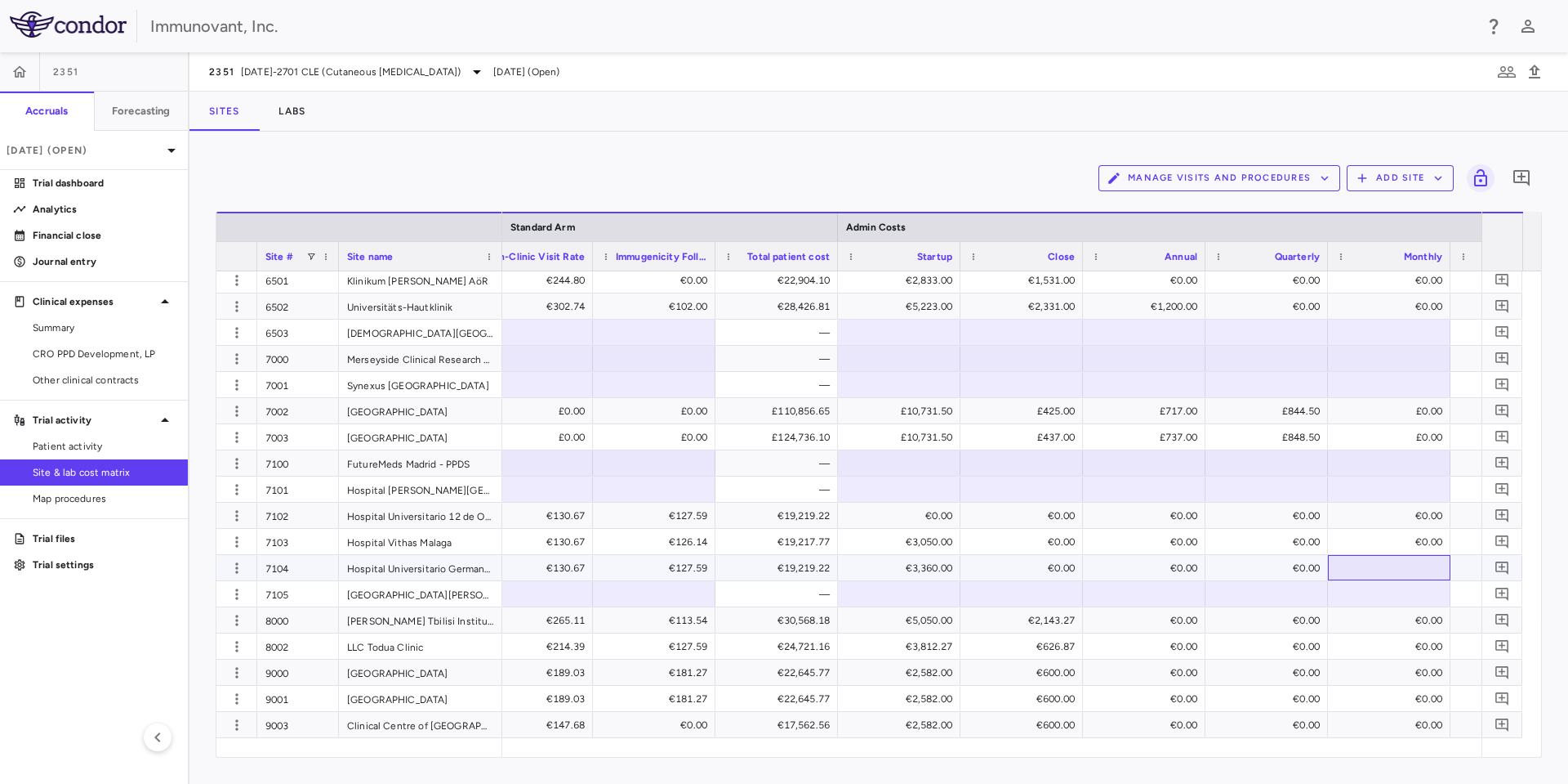
click at [1364, 570] on div at bounding box center [1389, 567] width 106 height 24
type input "*"
drag, startPoint x: 1361, startPoint y: 571, endPoint x: 1349, endPoint y: 595, distance: 26.8
click at [1349, 595] on div at bounding box center [1389, 594] width 106 height 24
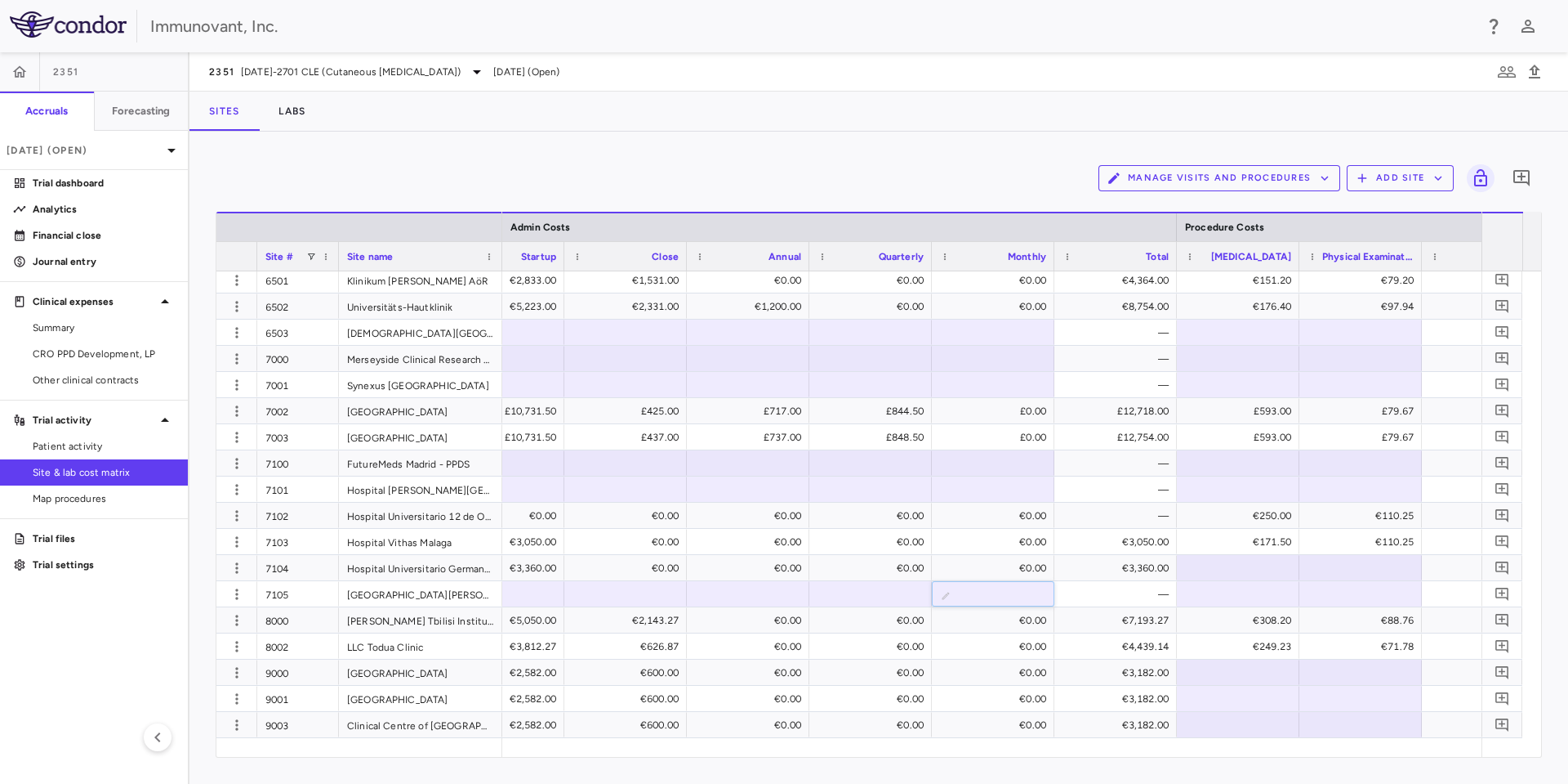
scroll to position [0, 9328]
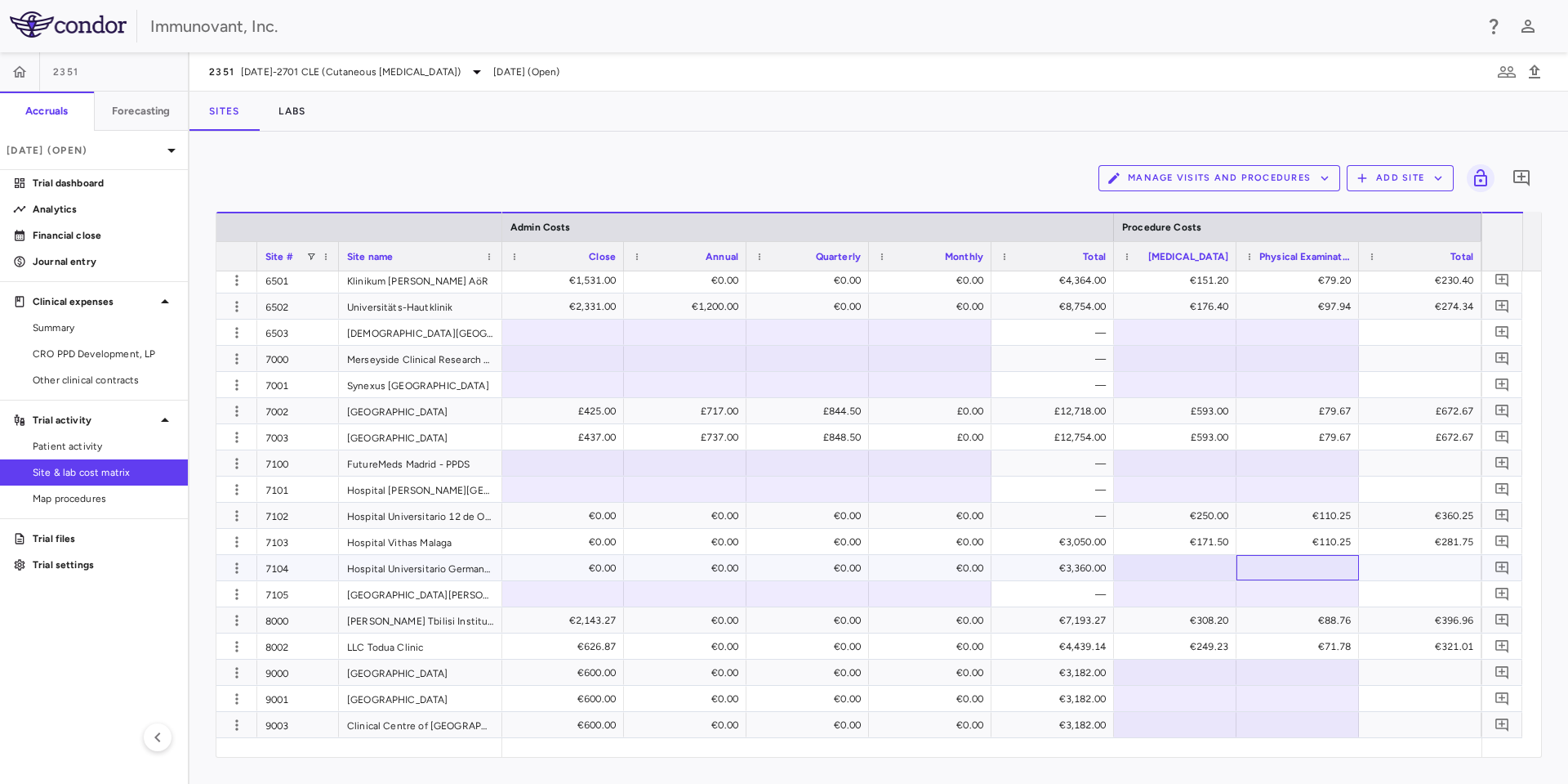
click at [1257, 562] on div at bounding box center [1298, 567] width 106 height 24
click at [1276, 584] on div at bounding box center [1298, 594] width 106 height 24
click at [1200, 564] on div at bounding box center [1175, 567] width 106 height 24
type input "******"
click at [1208, 568] on div at bounding box center [1175, 567] width 106 height 24
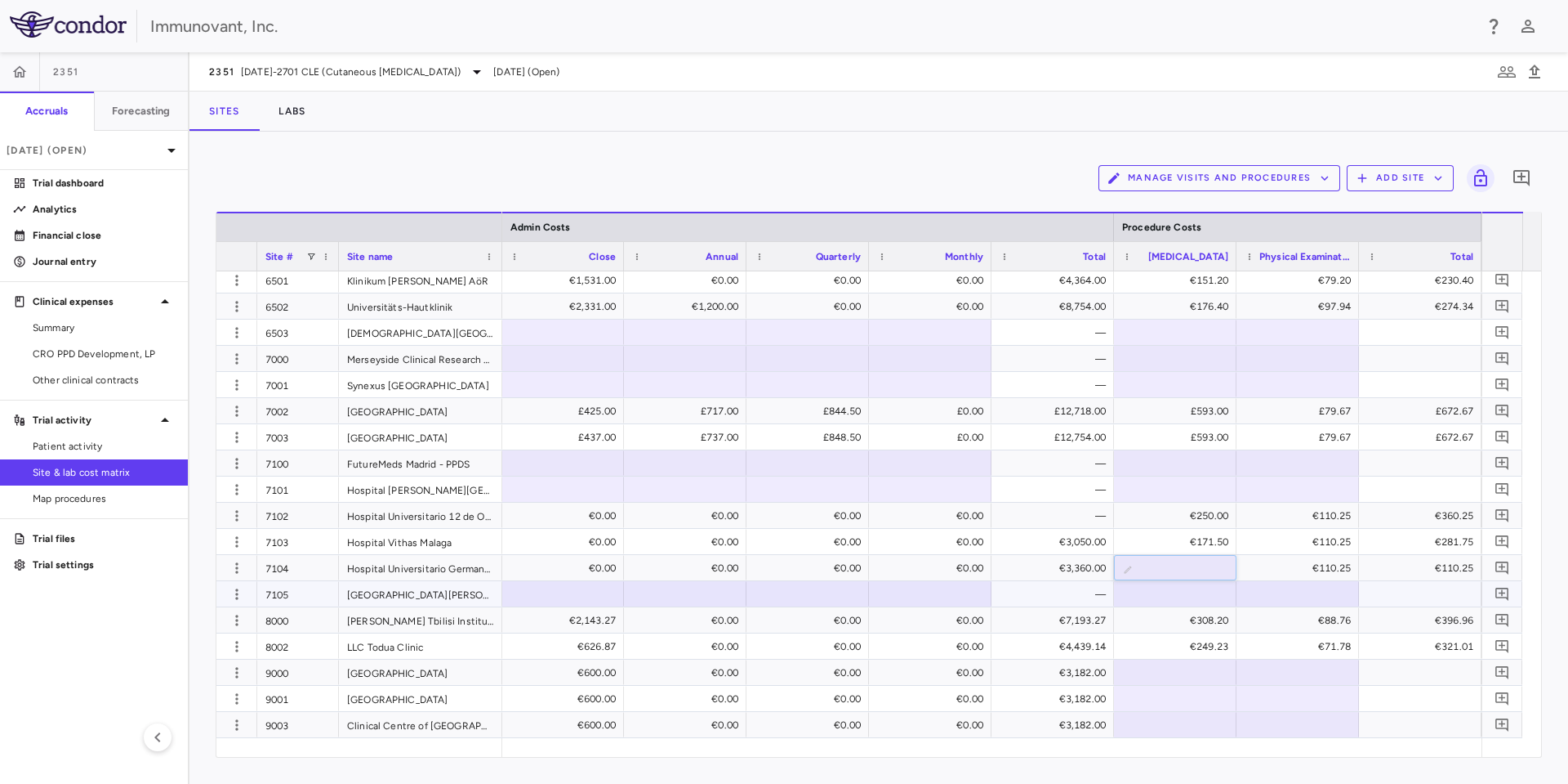
type input "******"
click at [1267, 591] on div at bounding box center [1298, 594] width 106 height 24
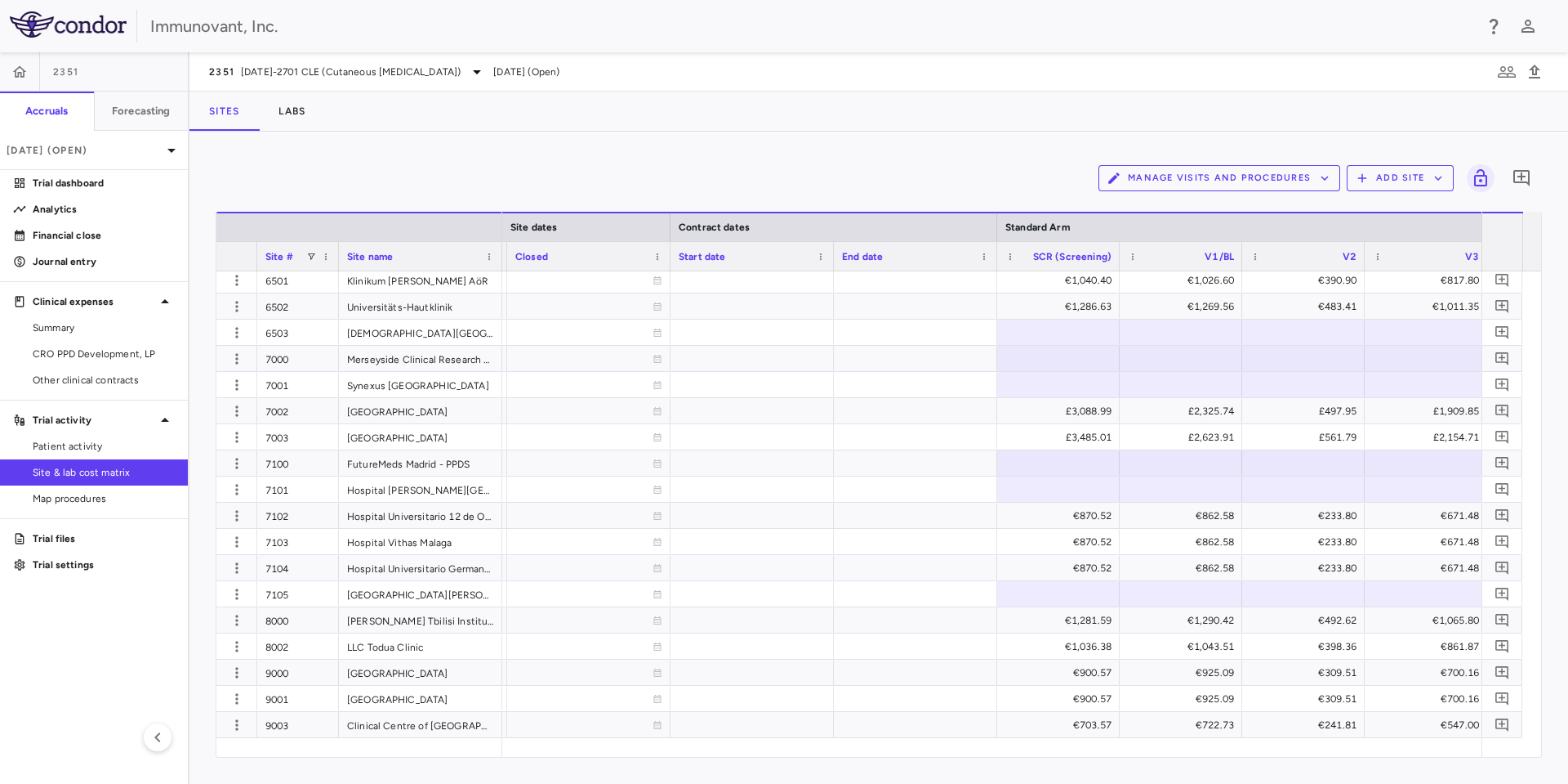
scroll to position [0, 0]
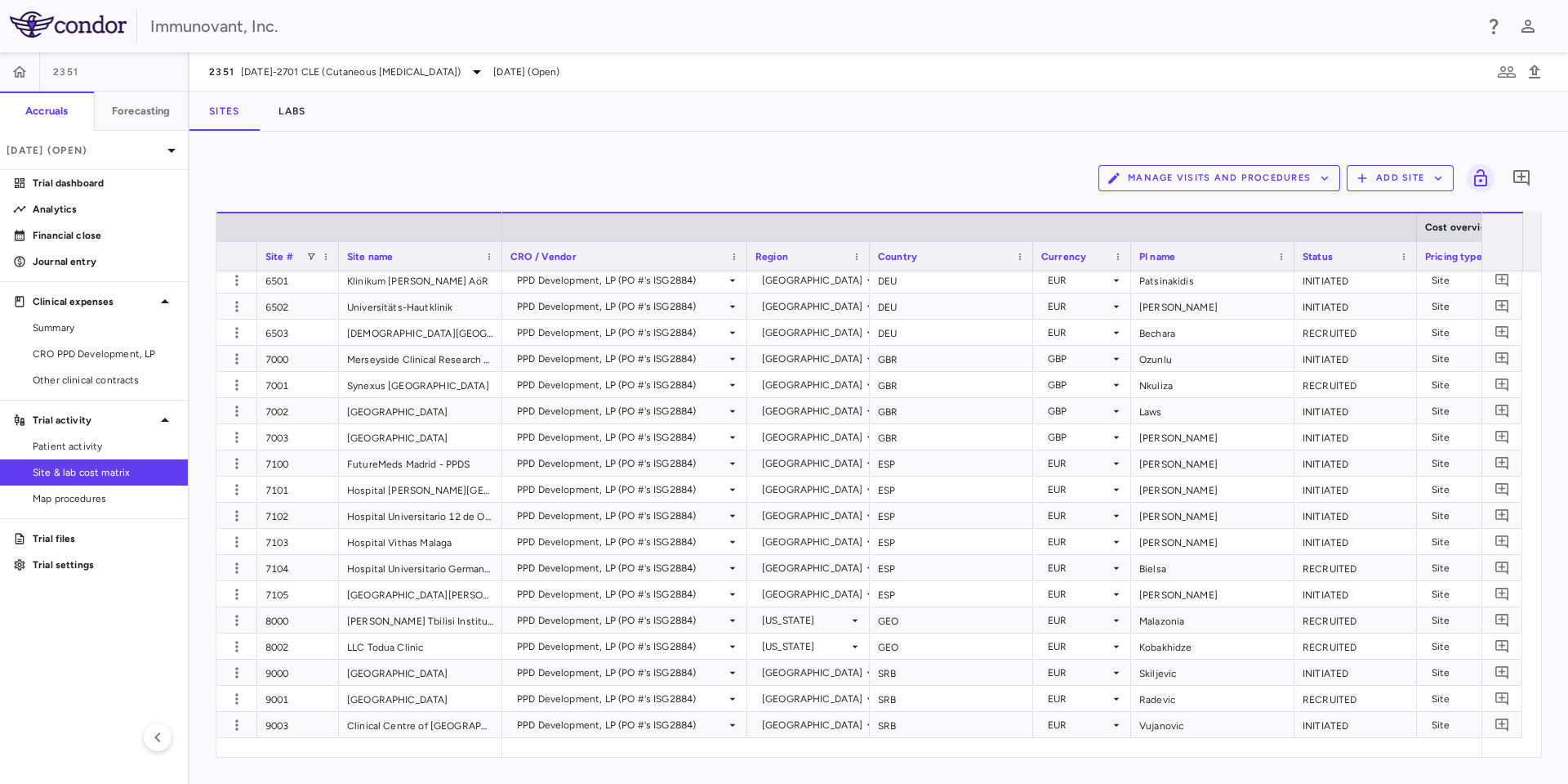
click at [739, 0] on div "Immunovant, Inc." at bounding box center [784, 26] width 1568 height 52
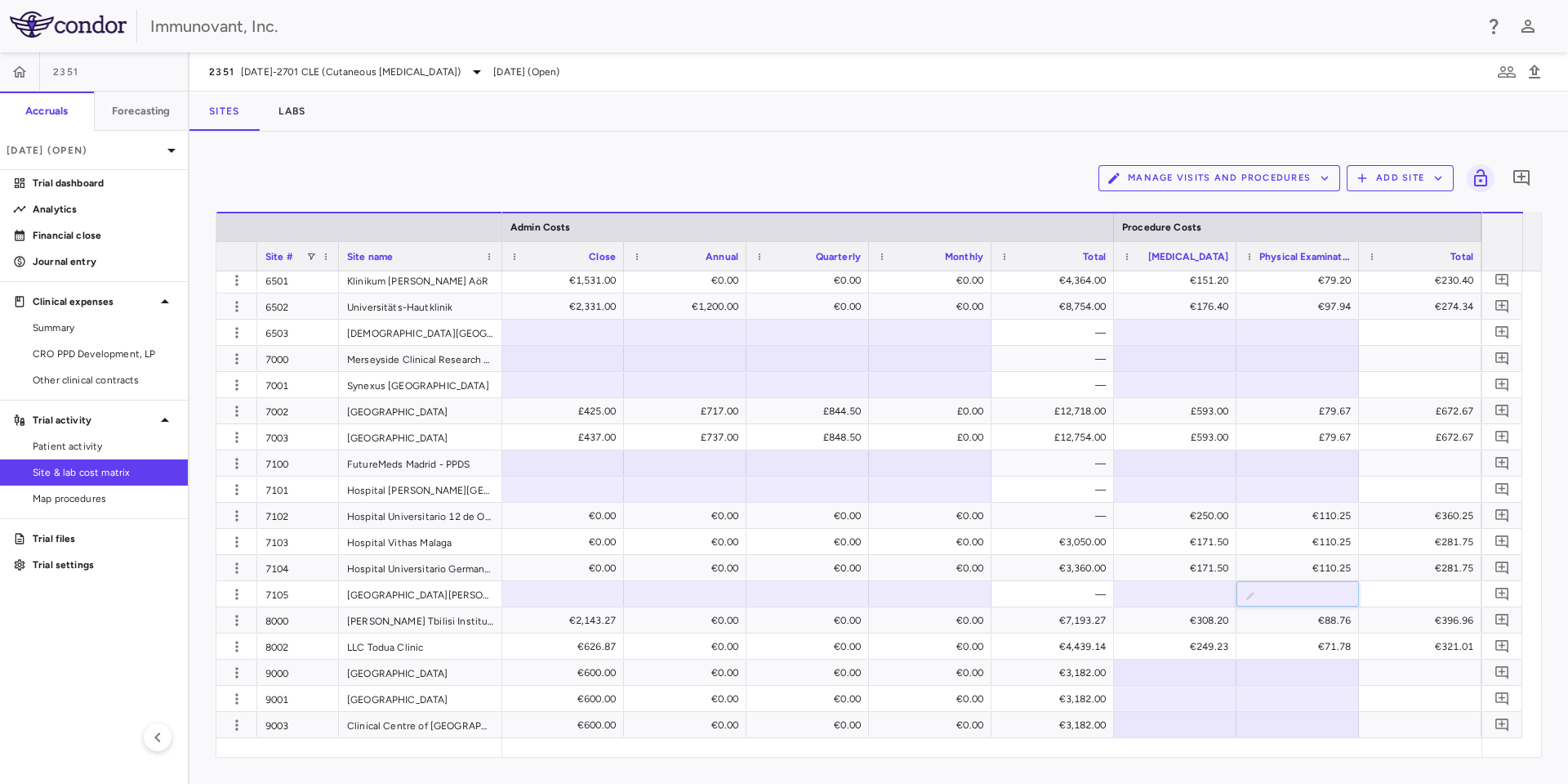
click at [908, 771] on div "Manage Visits and Procedures Add Site 0 Drag here to set row groups Drag here t…" at bounding box center [879, 457] width 1379 height 652
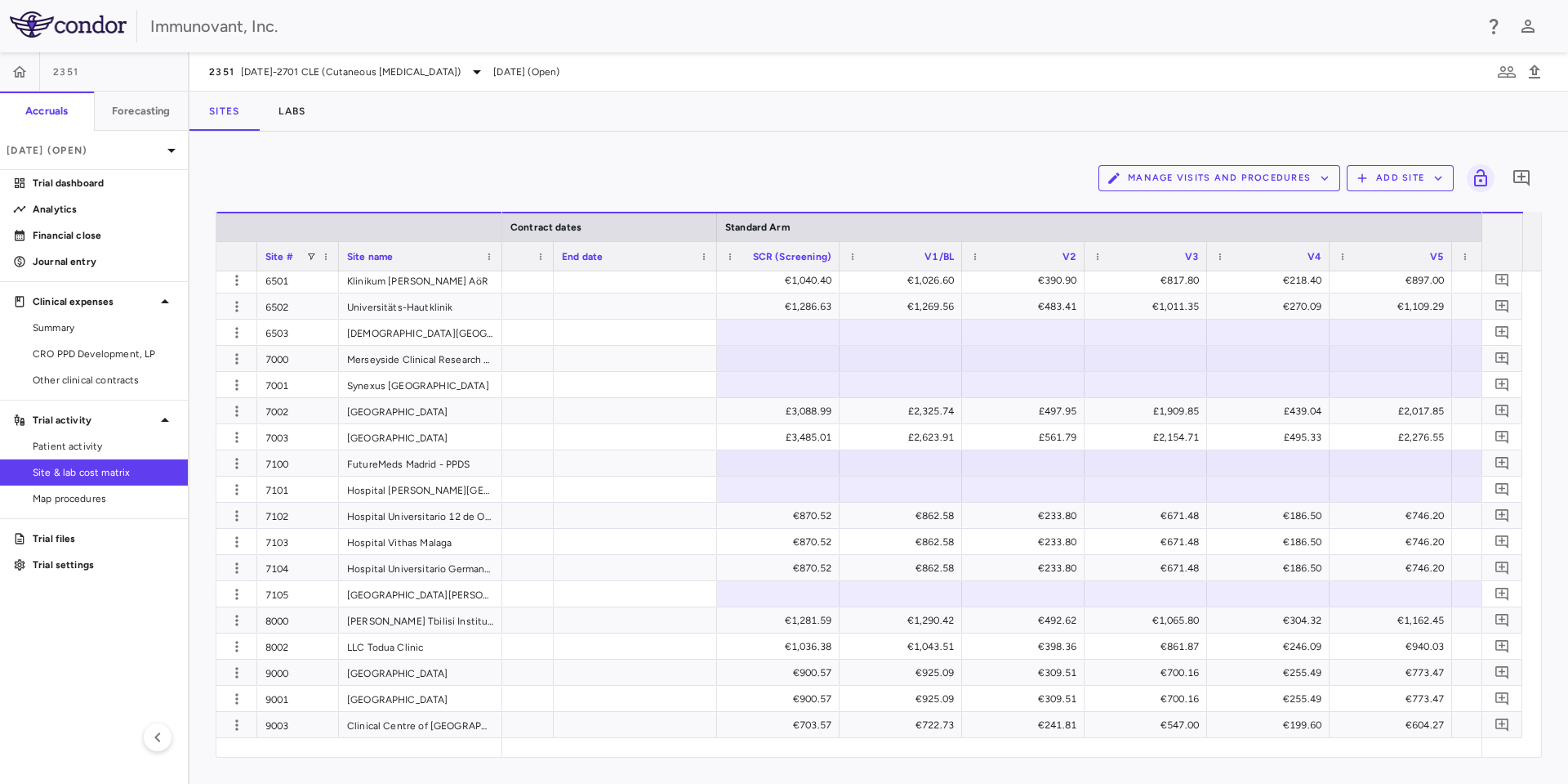
scroll to position [0, 1755]
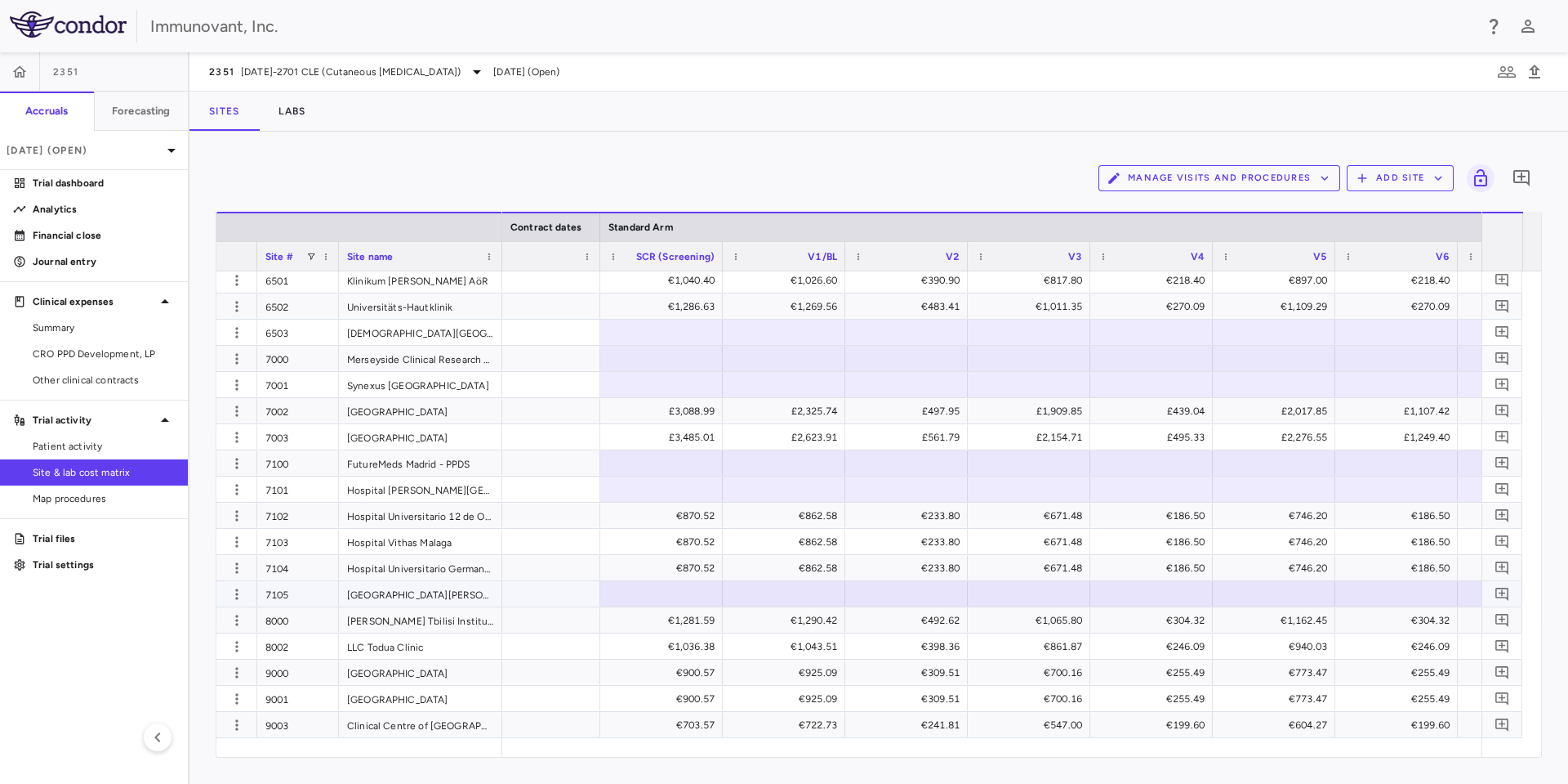
click at [703, 602] on div at bounding box center [661, 594] width 106 height 24
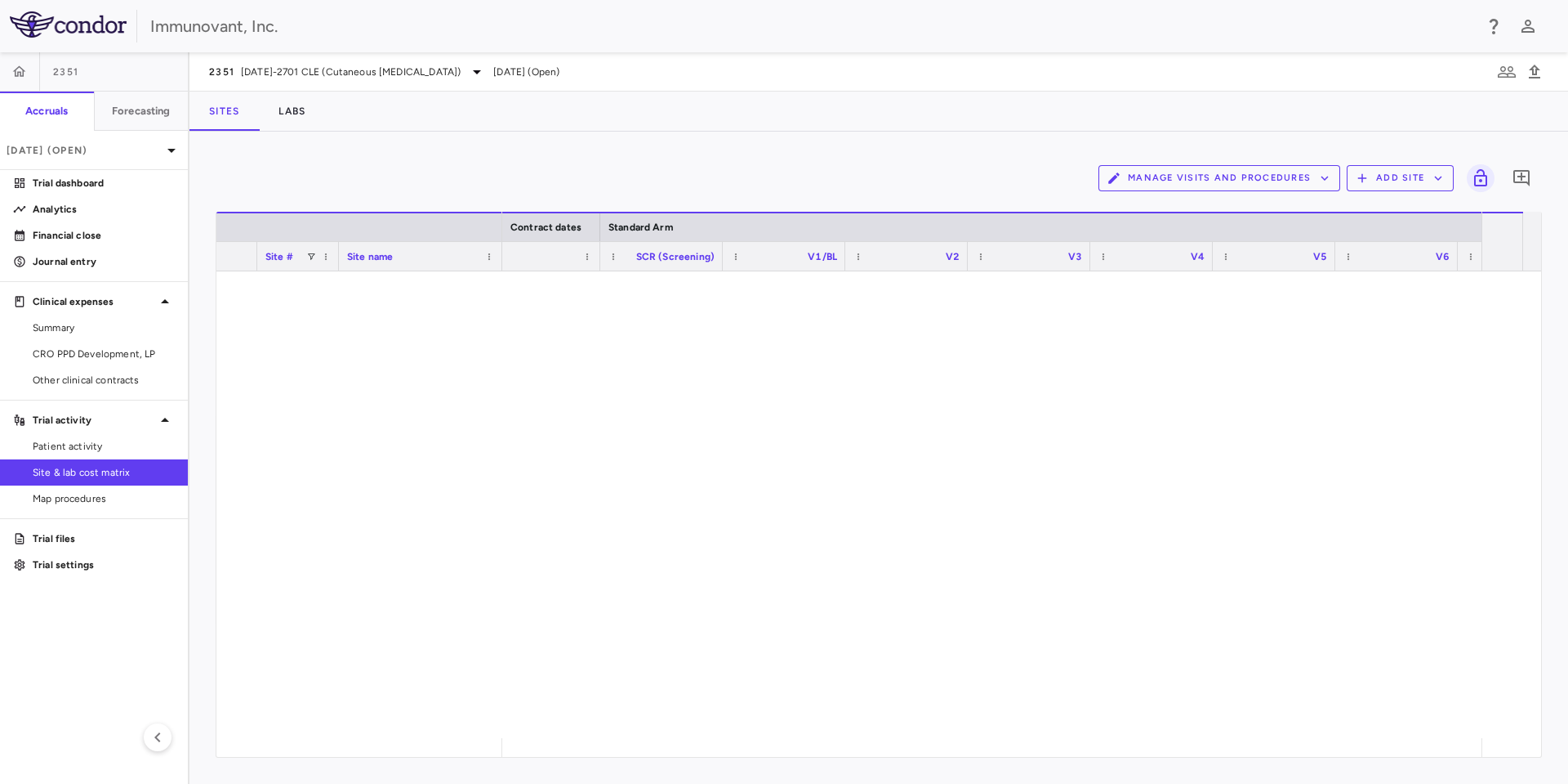
scroll to position [0, 1756]
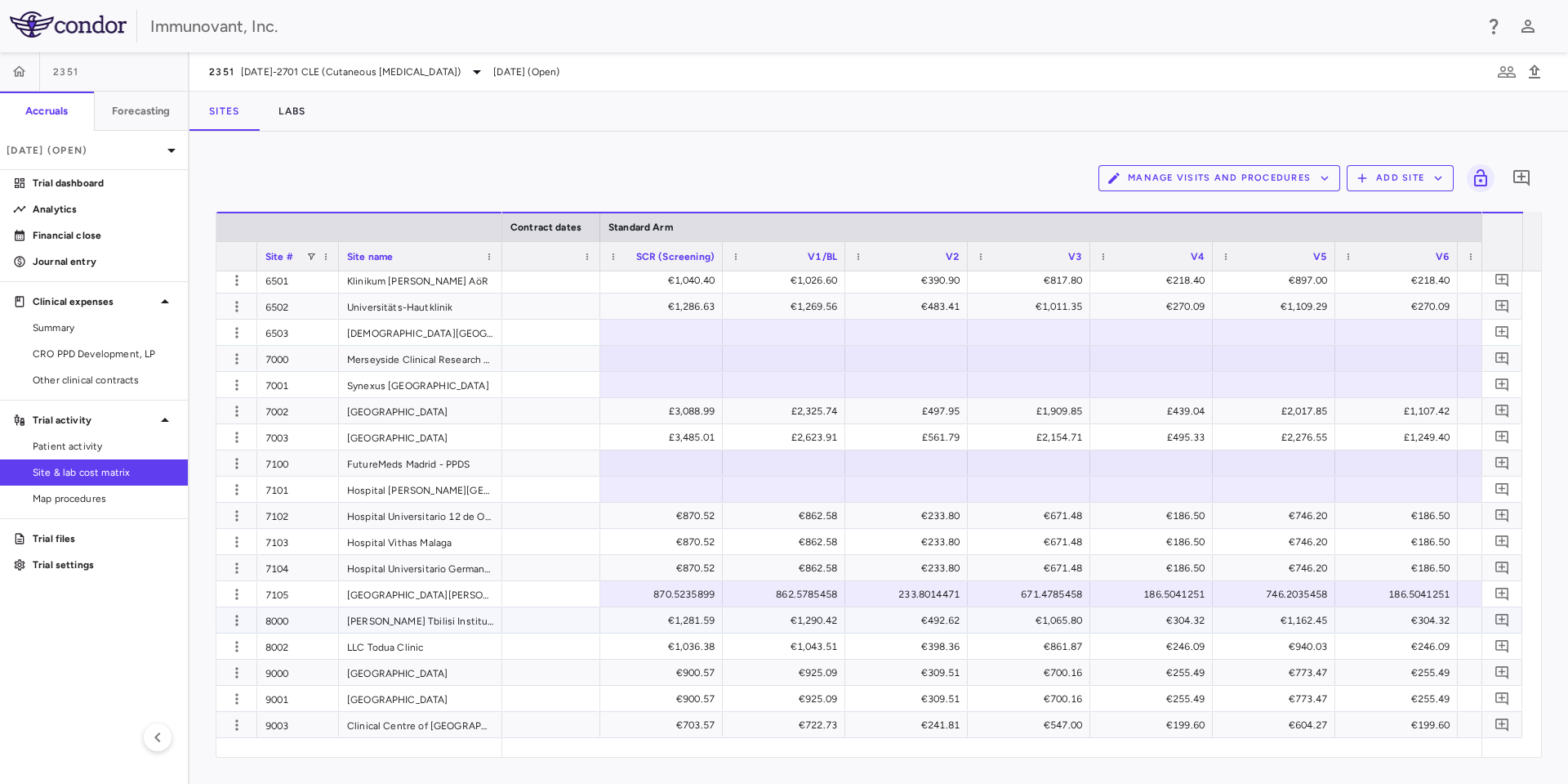
click at [720, 609] on div "€1,281.59" at bounding box center [661, 619] width 122 height 26
click at [708, 593] on div "870.5235899" at bounding box center [665, 595] width 100 height 26
click at [718, 622] on div "€1,281.59" at bounding box center [661, 619] width 122 height 26
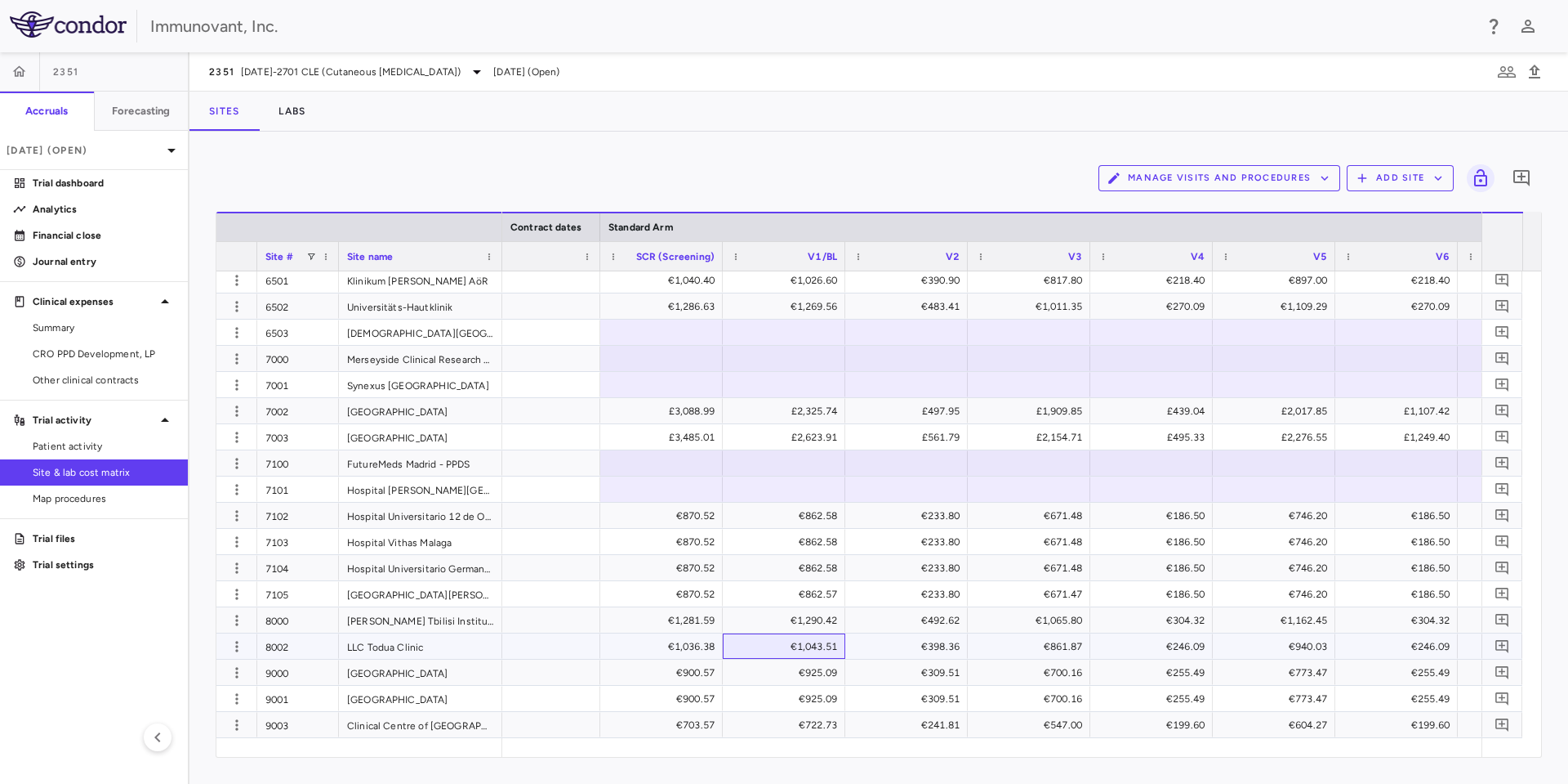
click at [753, 655] on div "€1,043.51" at bounding box center [787, 647] width 100 height 26
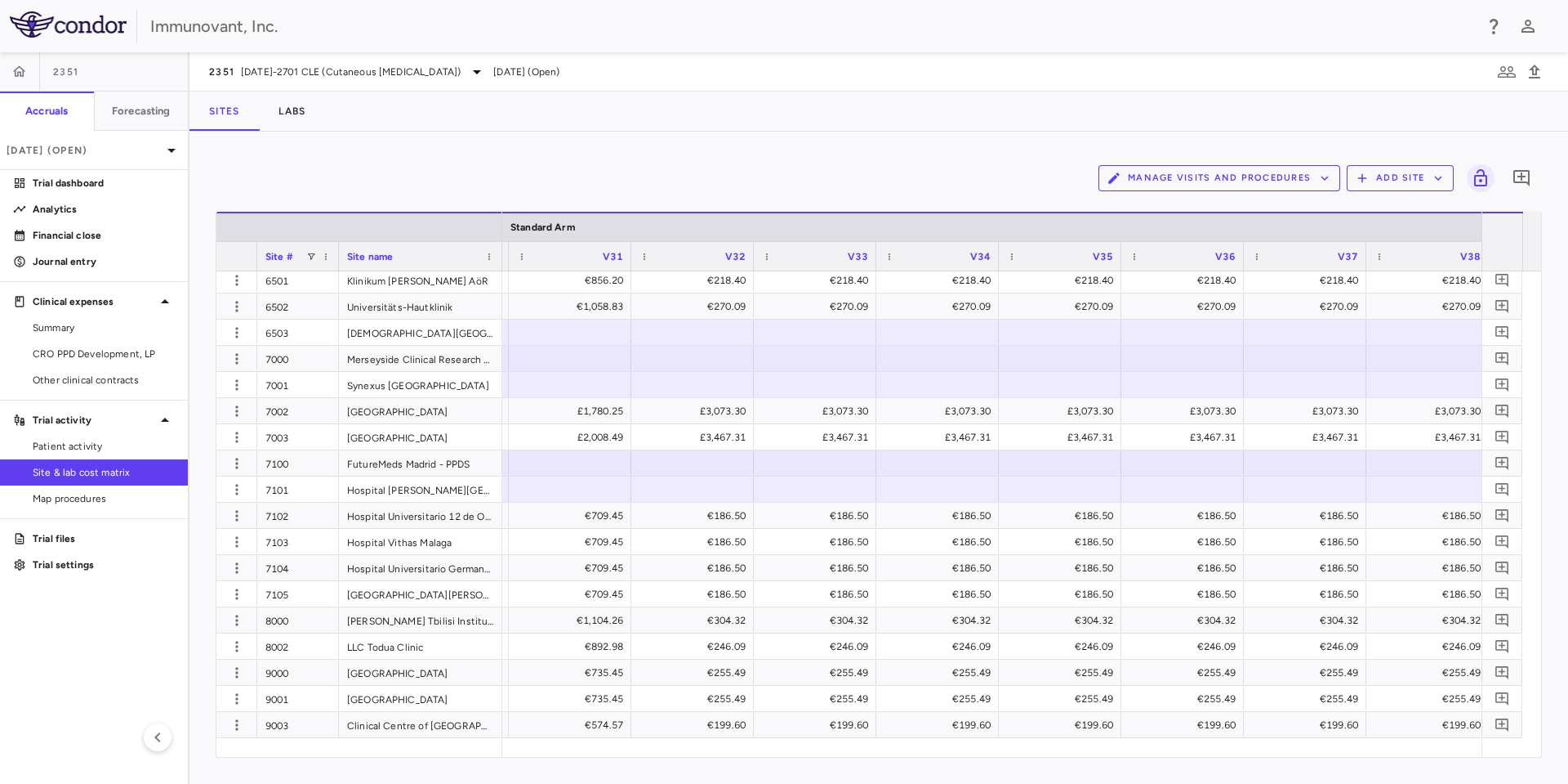
scroll to position [0, 0]
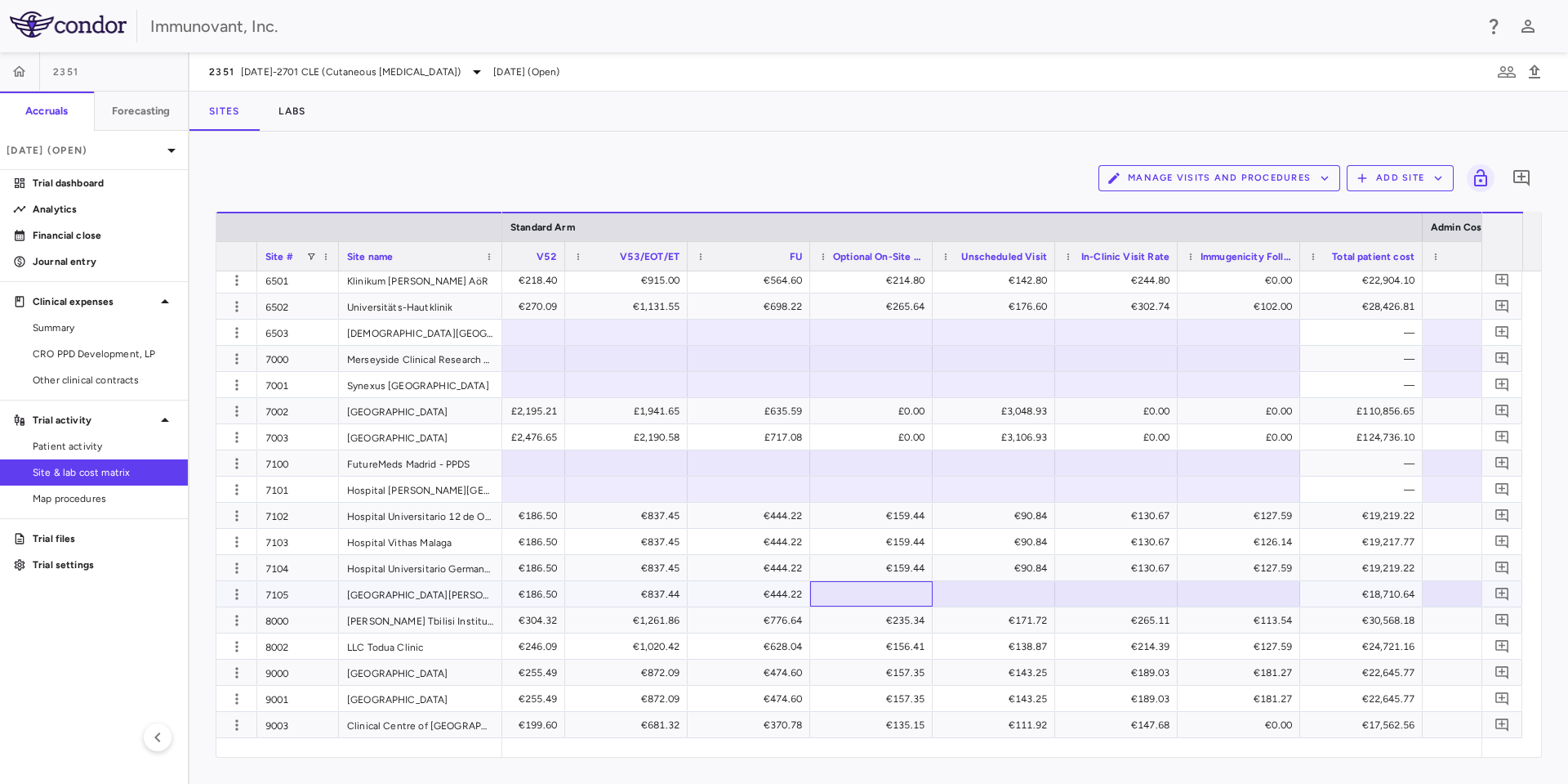
click at [875, 590] on div at bounding box center [871, 594] width 106 height 24
type input "******"
click at [903, 591] on div at bounding box center [871, 594] width 106 height 24
type input "******"
click at [1036, 578] on div "€90.84" at bounding box center [997, 568] width 100 height 26
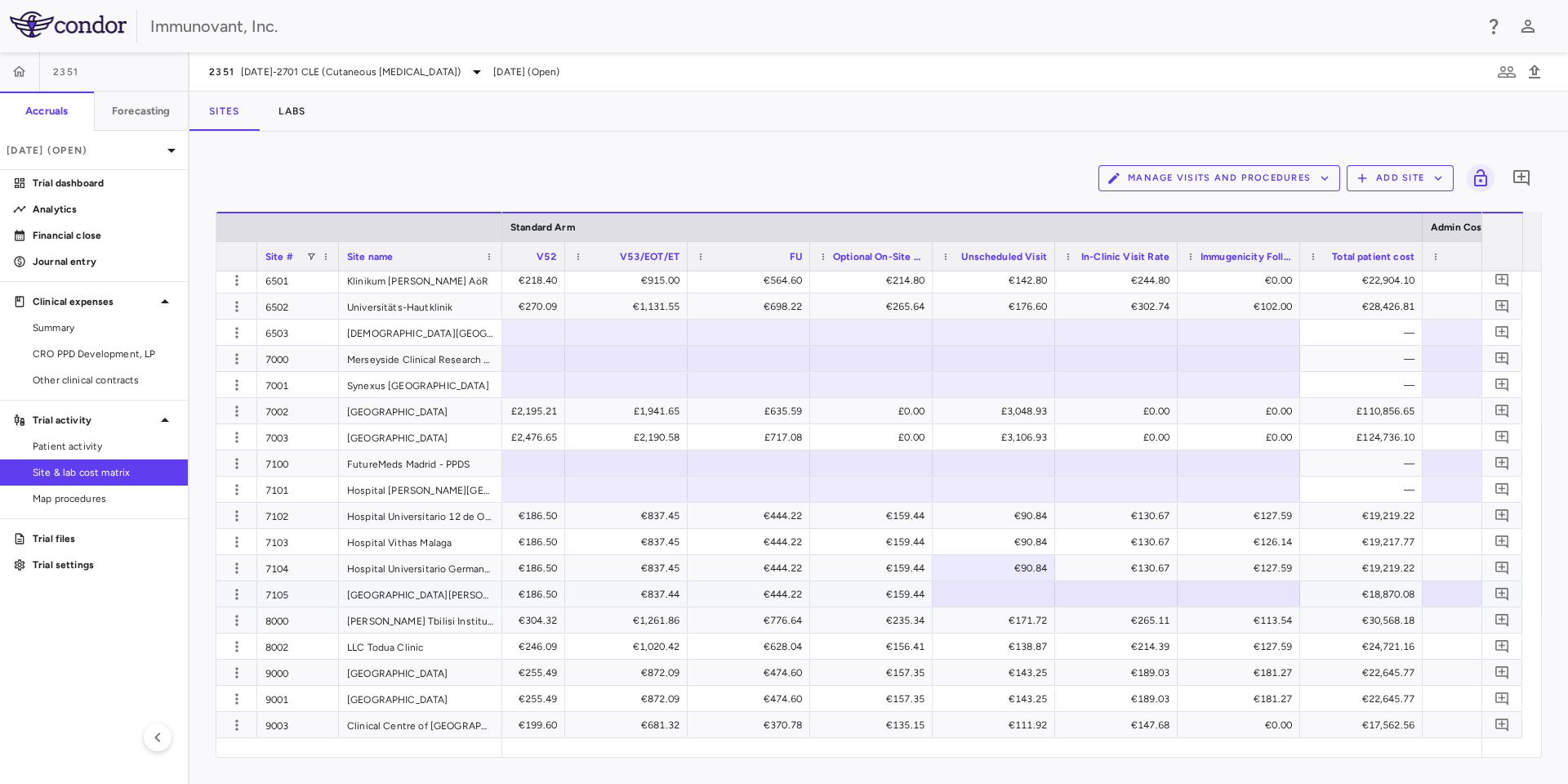
click at [1004, 601] on div at bounding box center [994, 594] width 106 height 24
paste input "*****"
type input "*****"
click at [1079, 599] on div at bounding box center [1116, 594] width 106 height 24
click at [1113, 597] on div at bounding box center [1116, 594] width 106 height 24
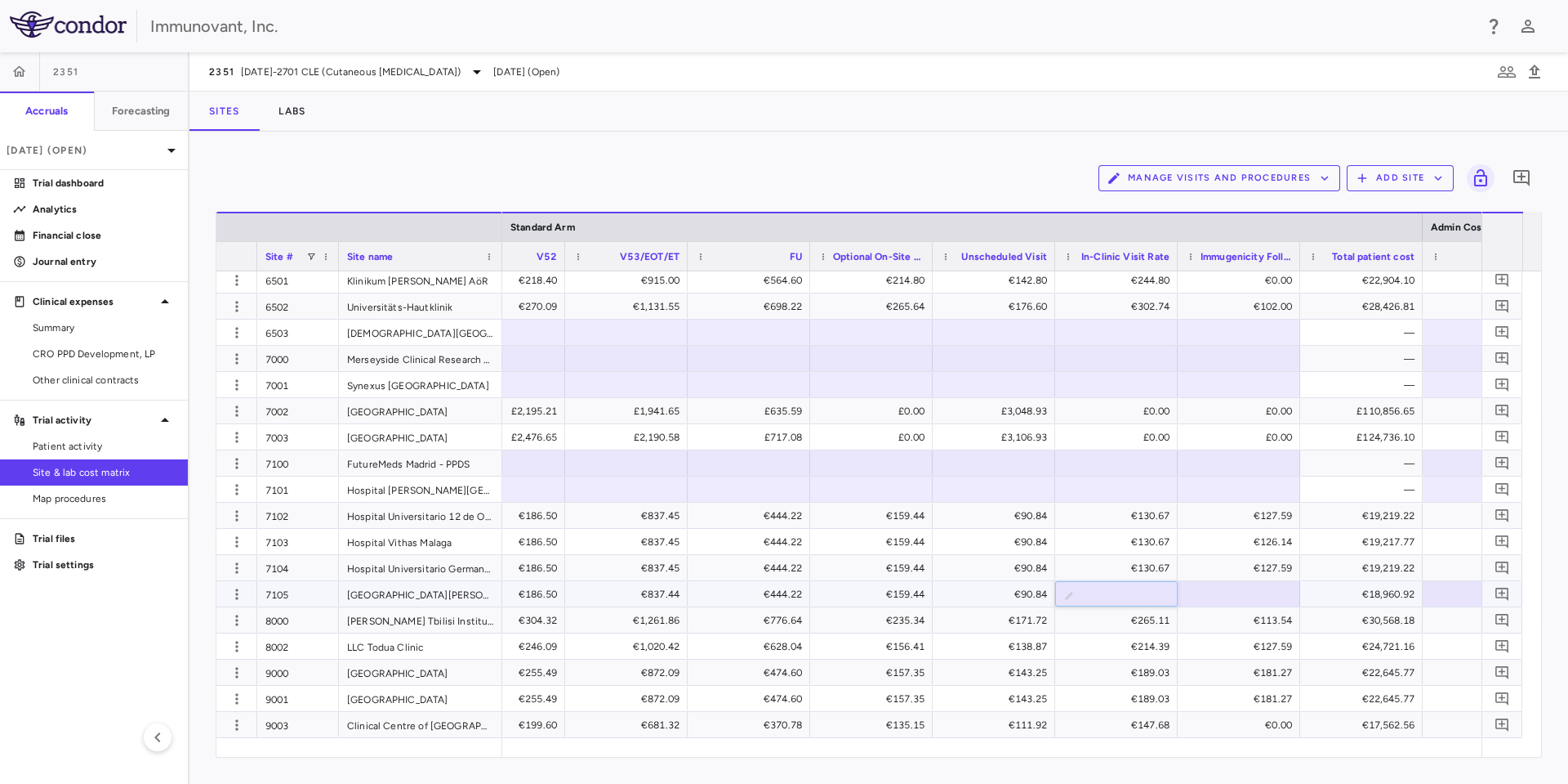
type input "******"
click at [1127, 624] on div "€265.11" at bounding box center [1119, 620] width 100 height 26
click at [1270, 591] on div at bounding box center [1239, 594] width 106 height 24
paste input "******"
type input "******"
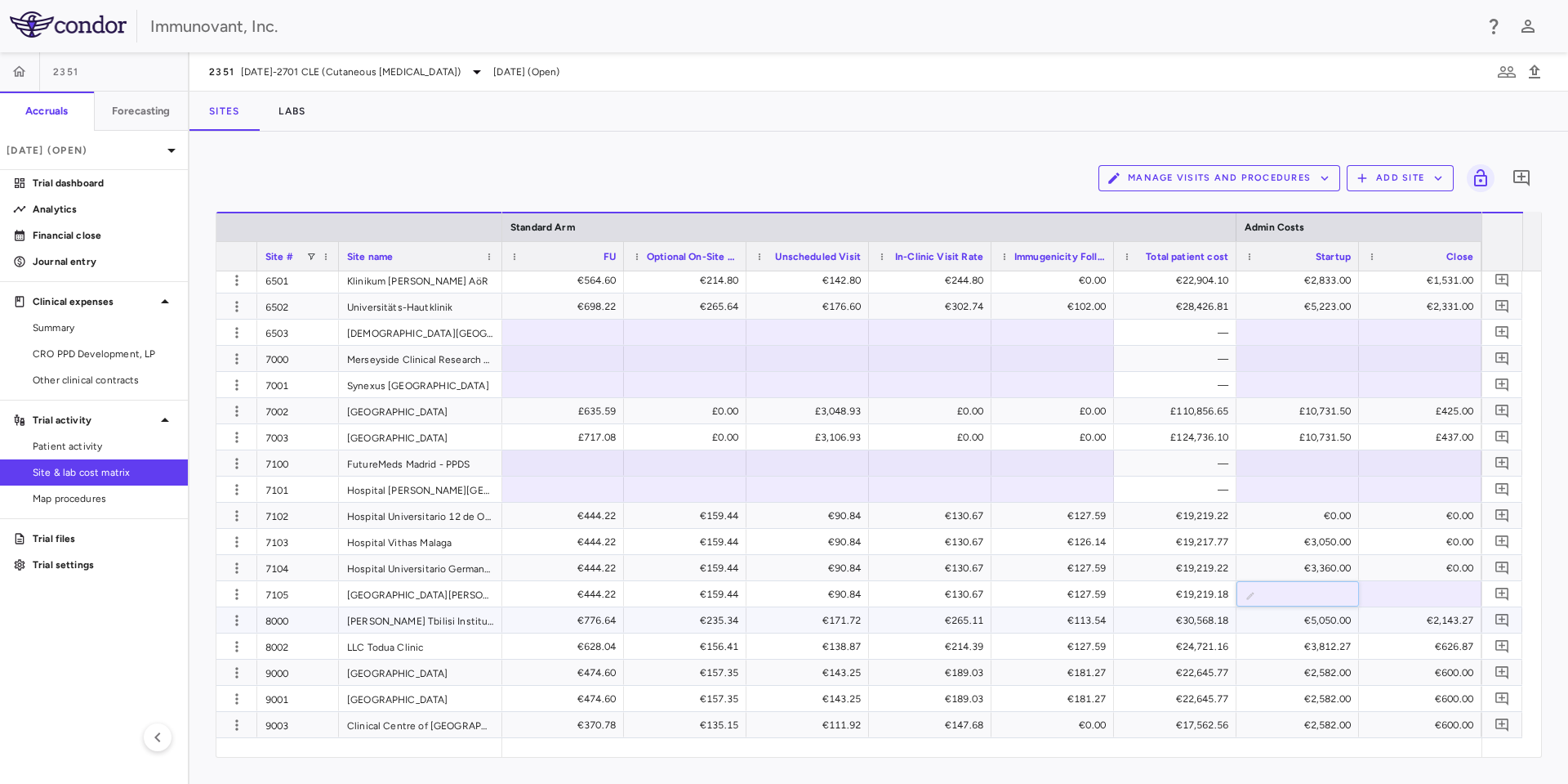
type input "*"
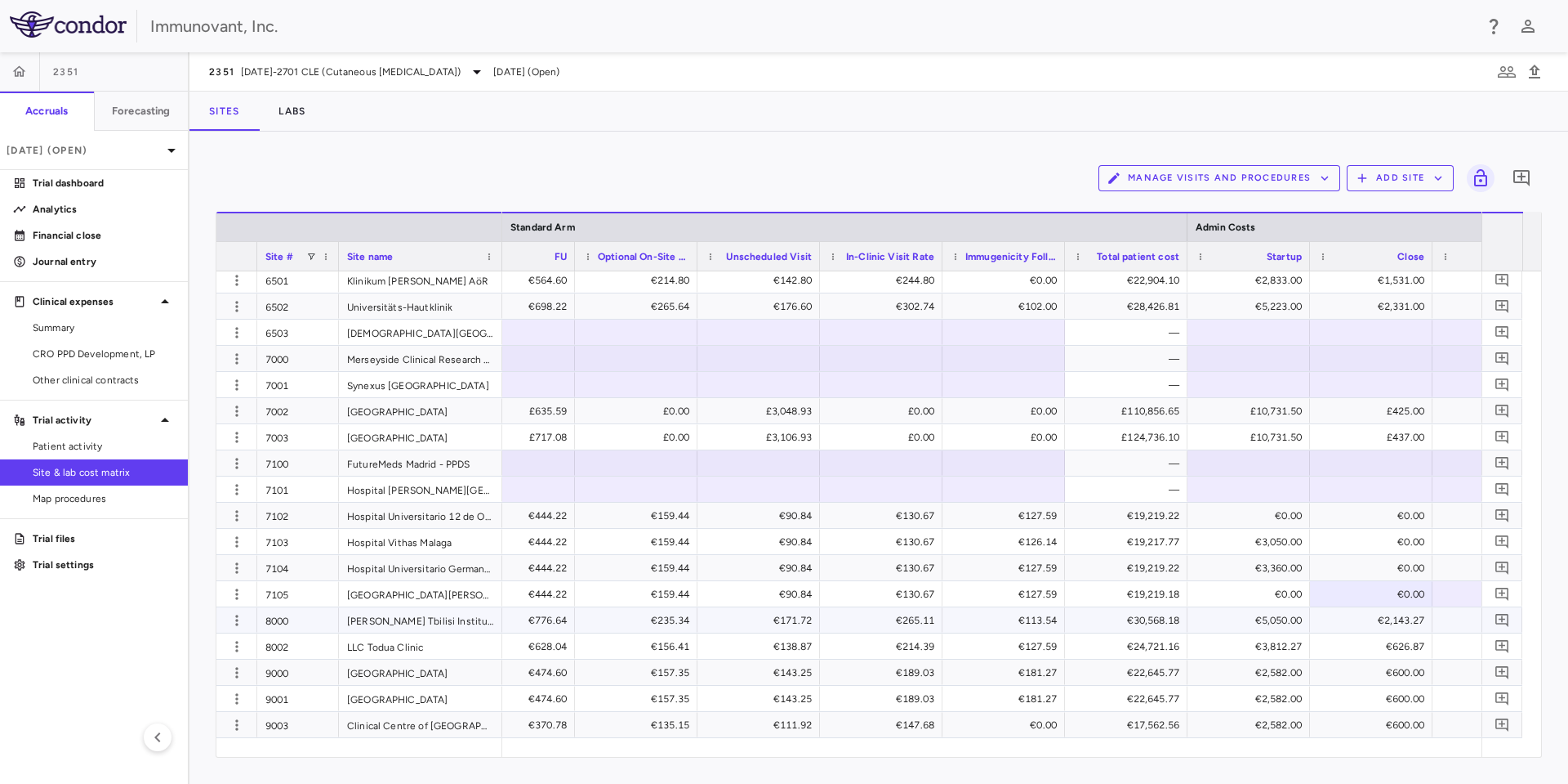
scroll to position [0, 8593]
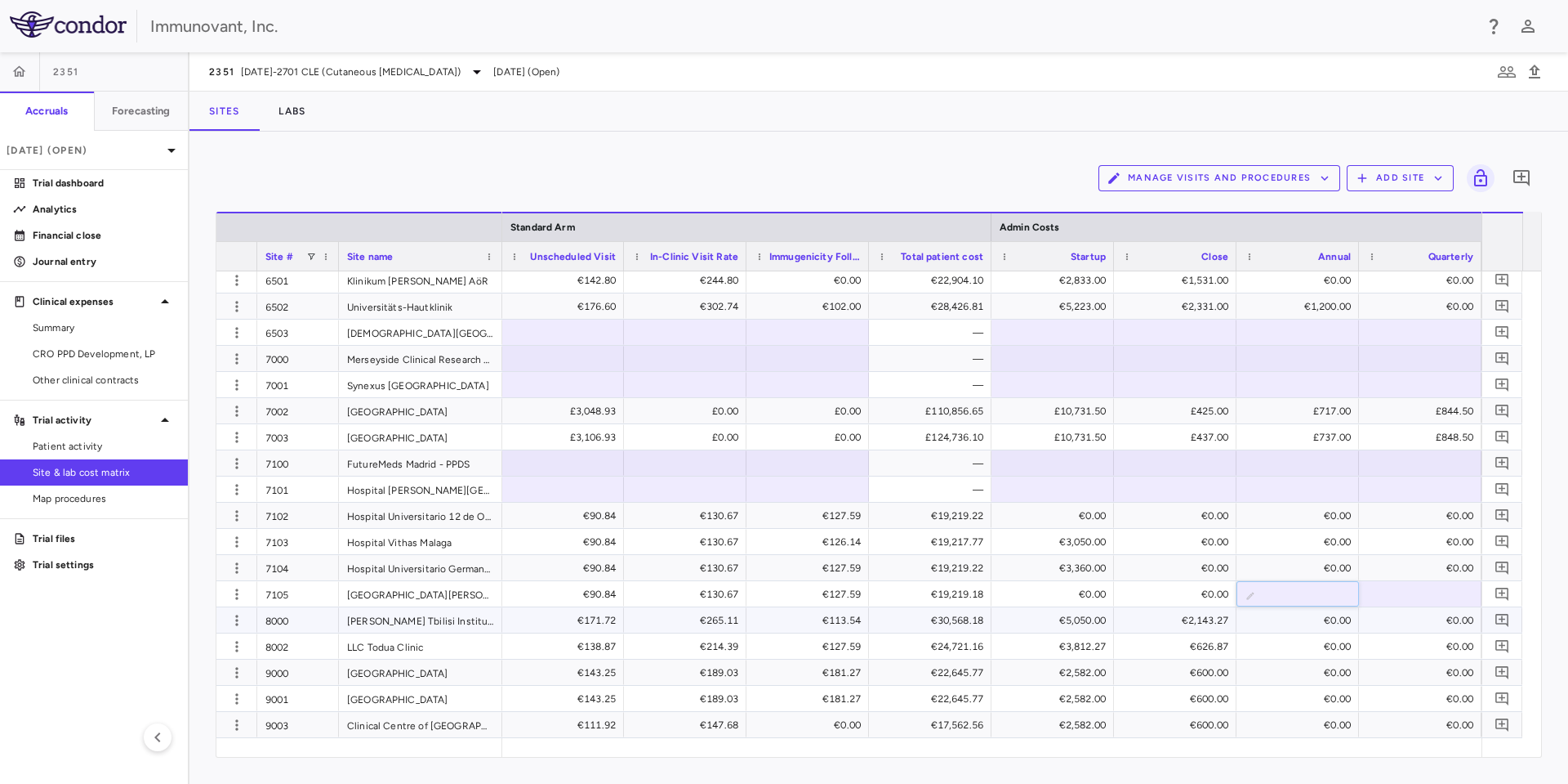
type input "*"
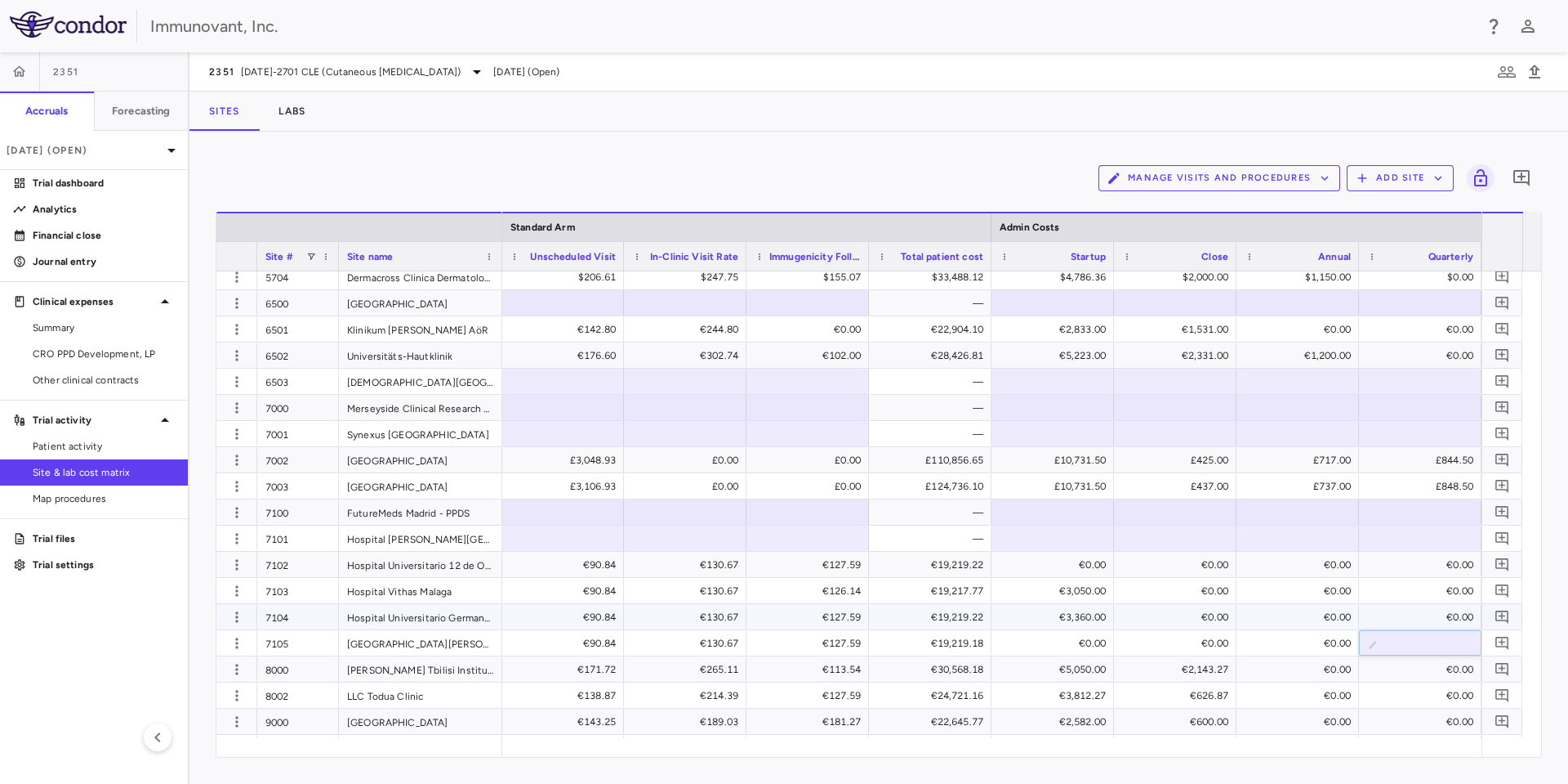
type input "*"
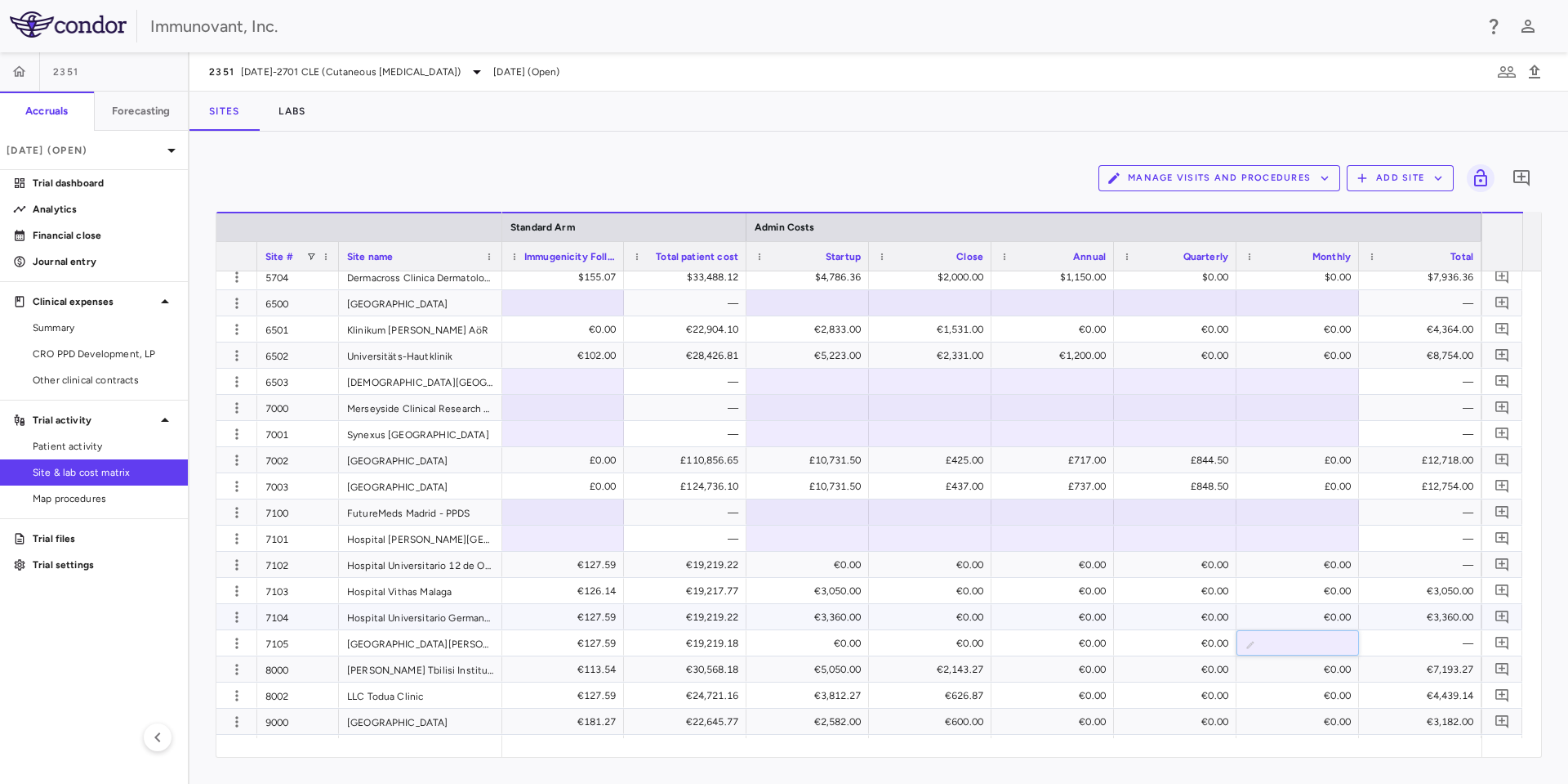
type input "*"
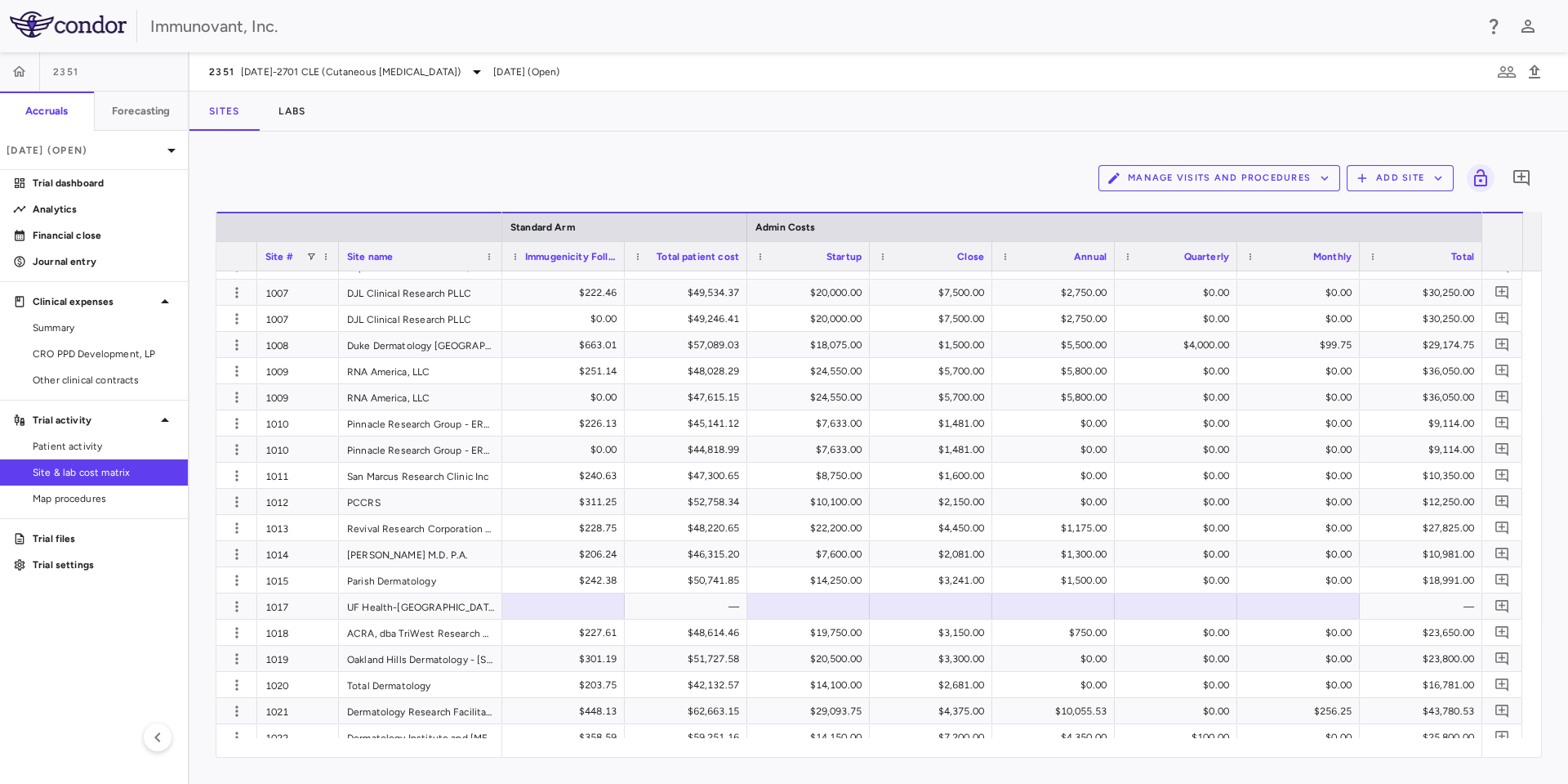
scroll to position [0, 0]
